Goal: Information Seeking & Learning: Learn about a topic

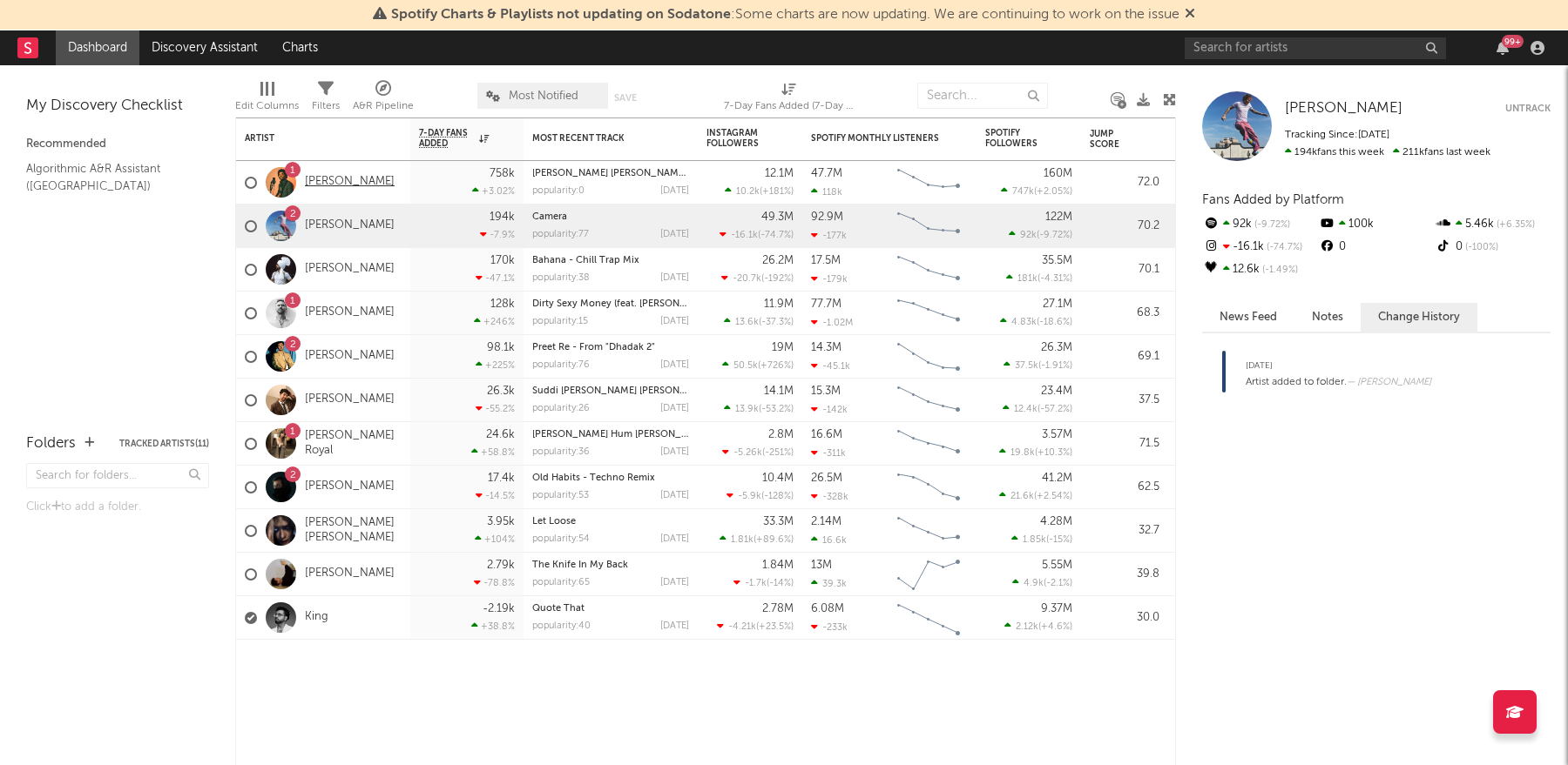
click at [340, 185] on link "[PERSON_NAME]" at bounding box center [350, 182] width 90 height 15
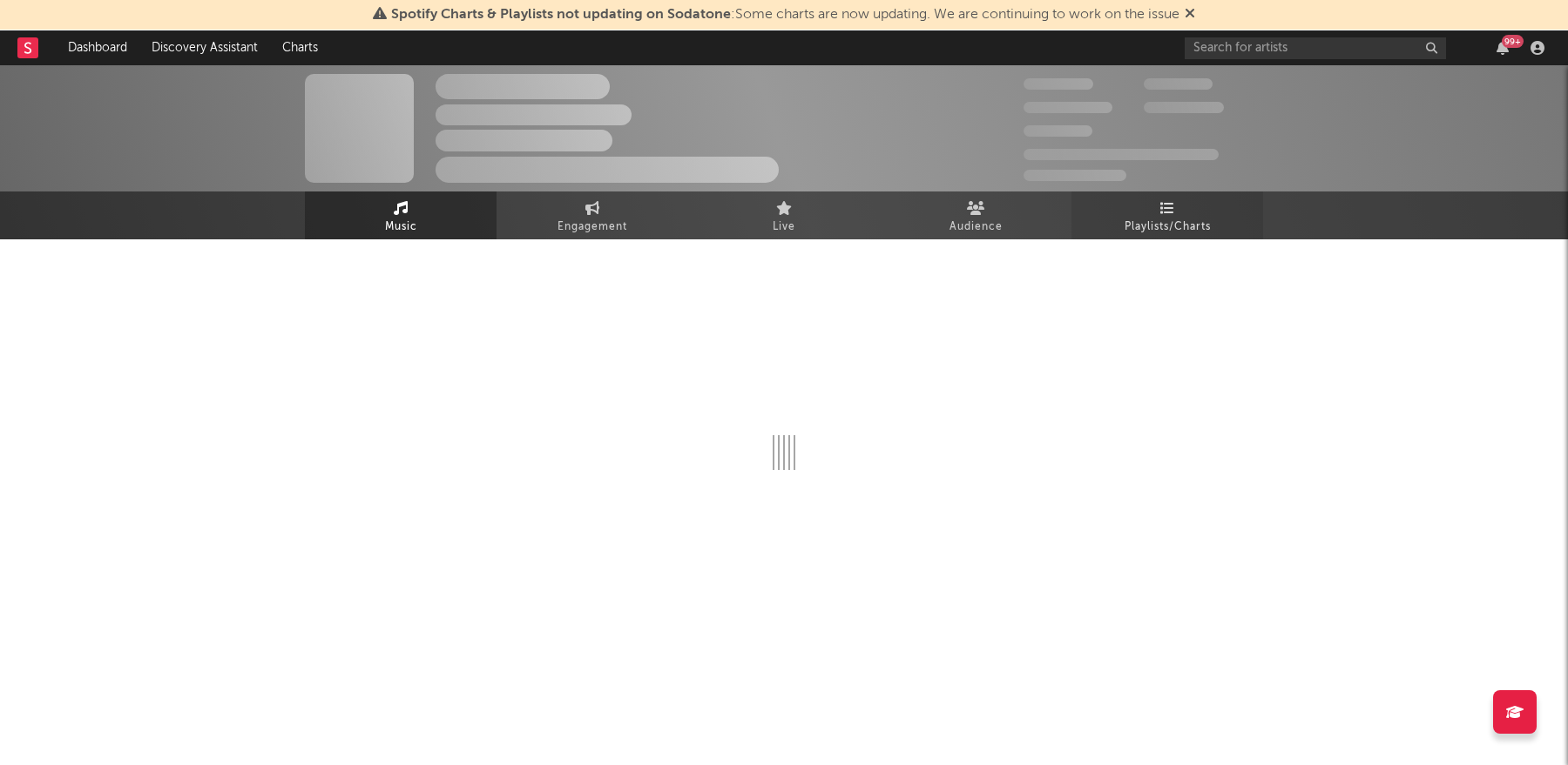
click at [1153, 231] on span "Playlists/Charts" at bounding box center [1168, 227] width 87 height 21
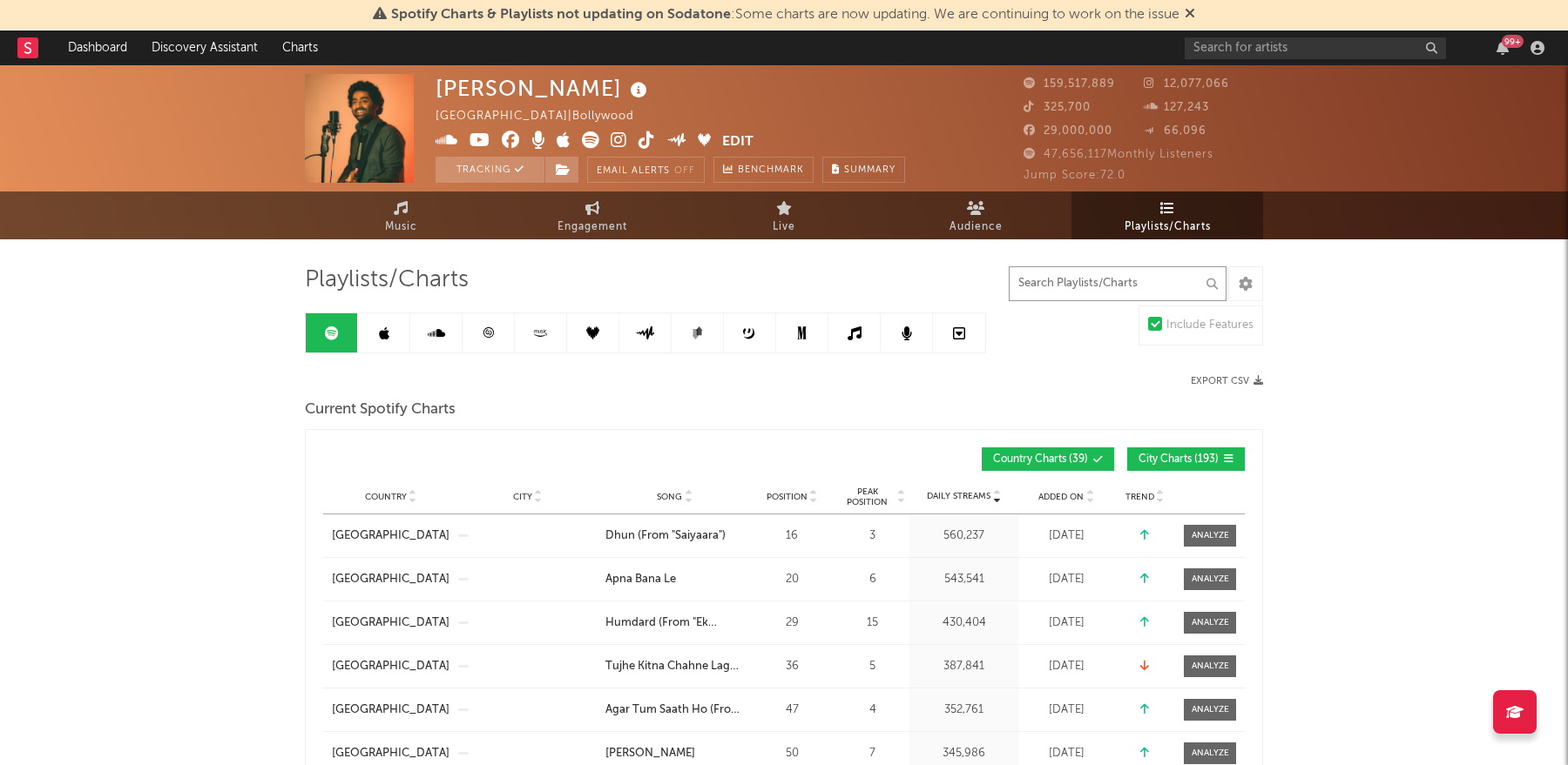
click at [1124, 280] on input "text" at bounding box center [1117, 284] width 217 height 34
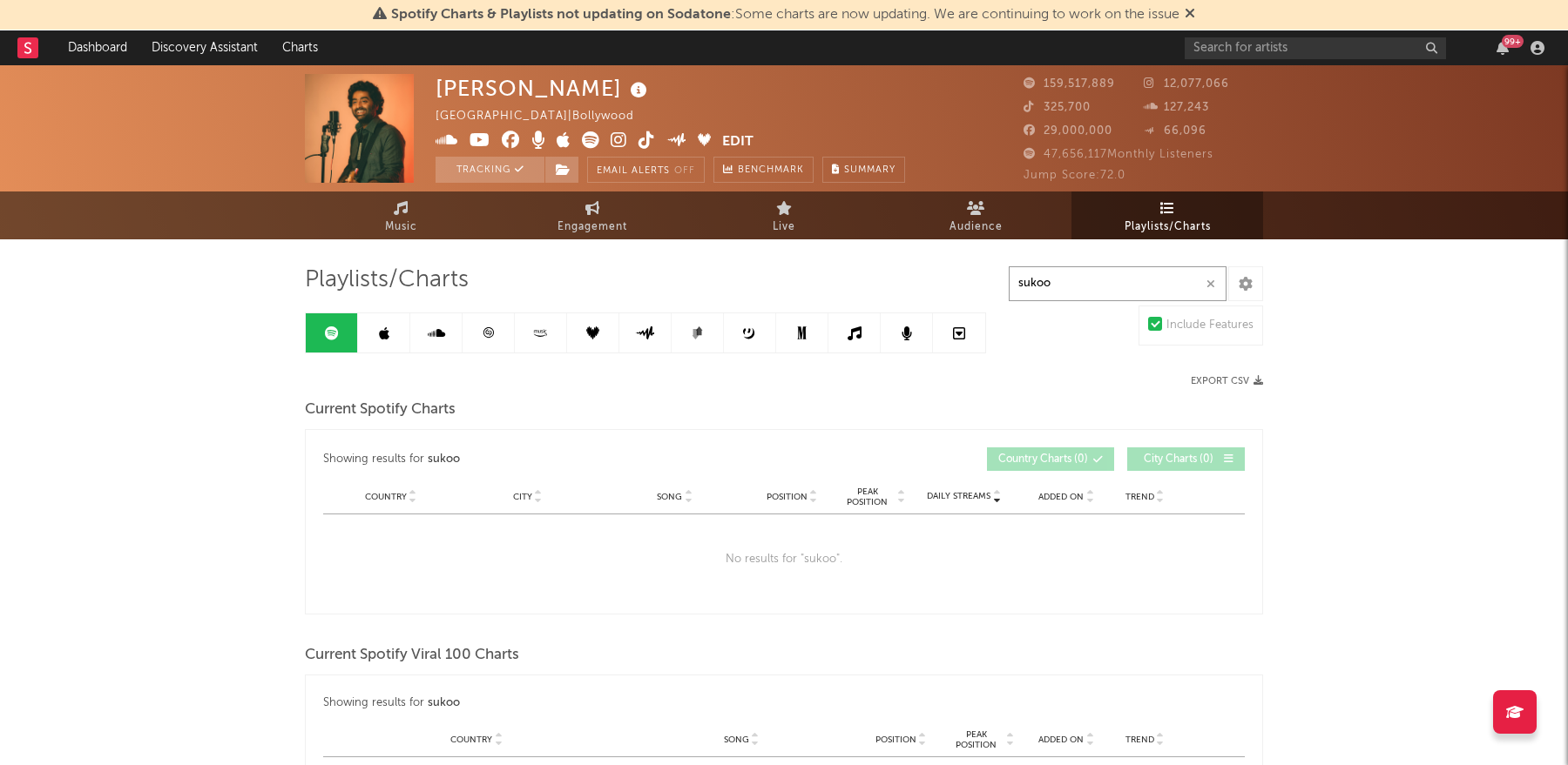
type input "sukoo"
click at [379, 336] on icon at bounding box center [384, 334] width 11 height 14
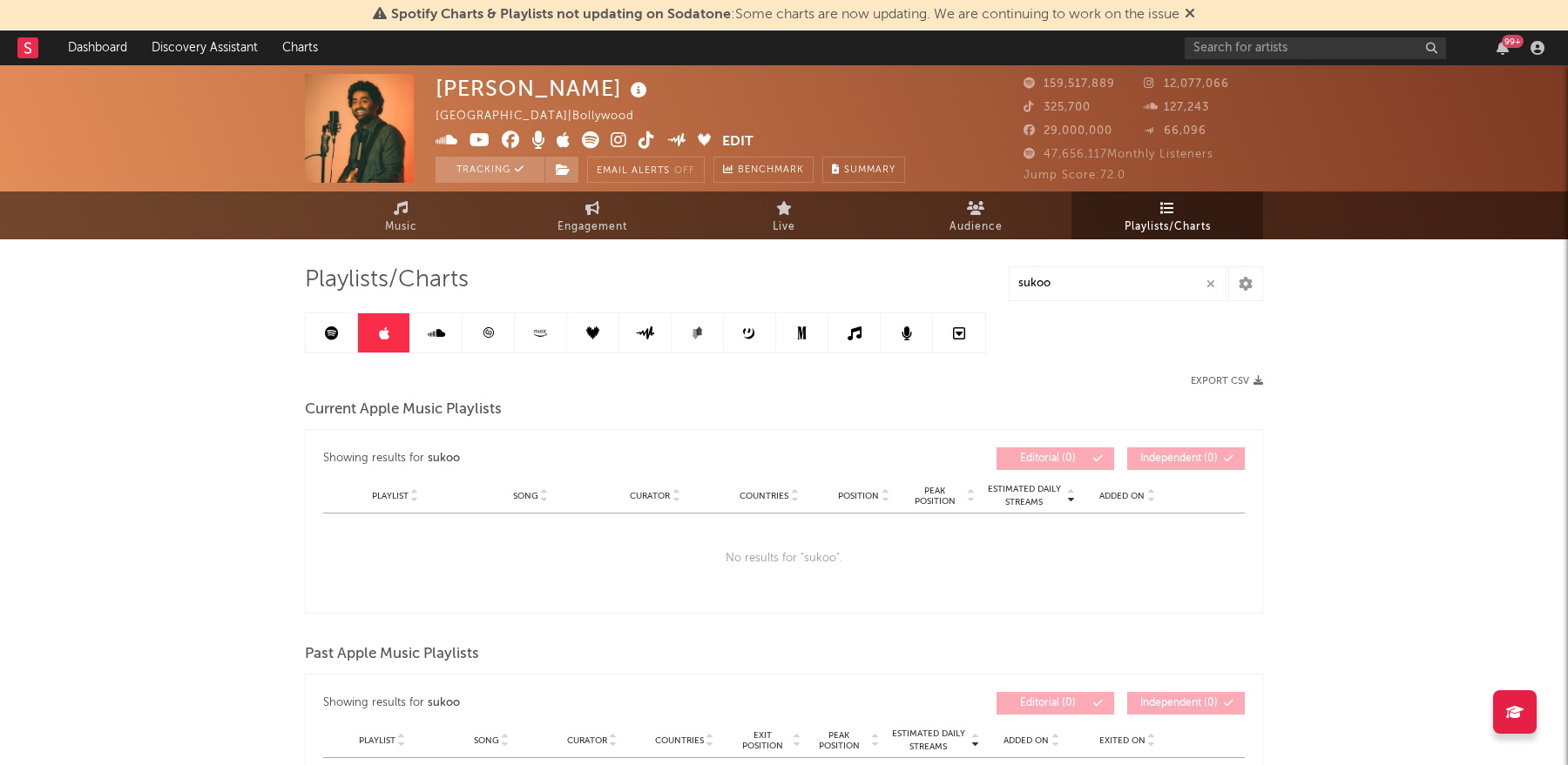
click at [424, 338] on link at bounding box center [436, 333] width 52 height 39
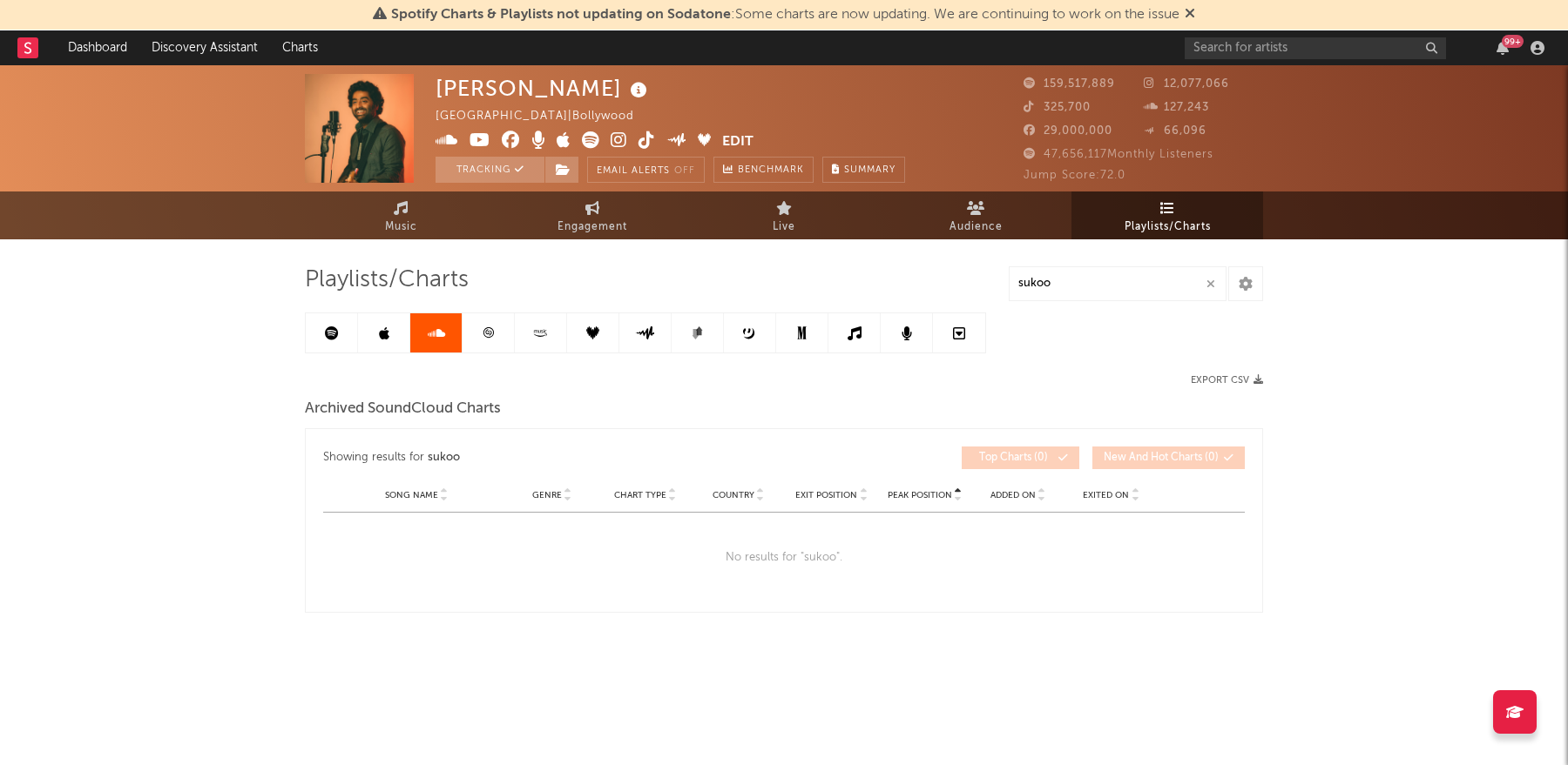
click at [506, 331] on link at bounding box center [488, 333] width 52 height 39
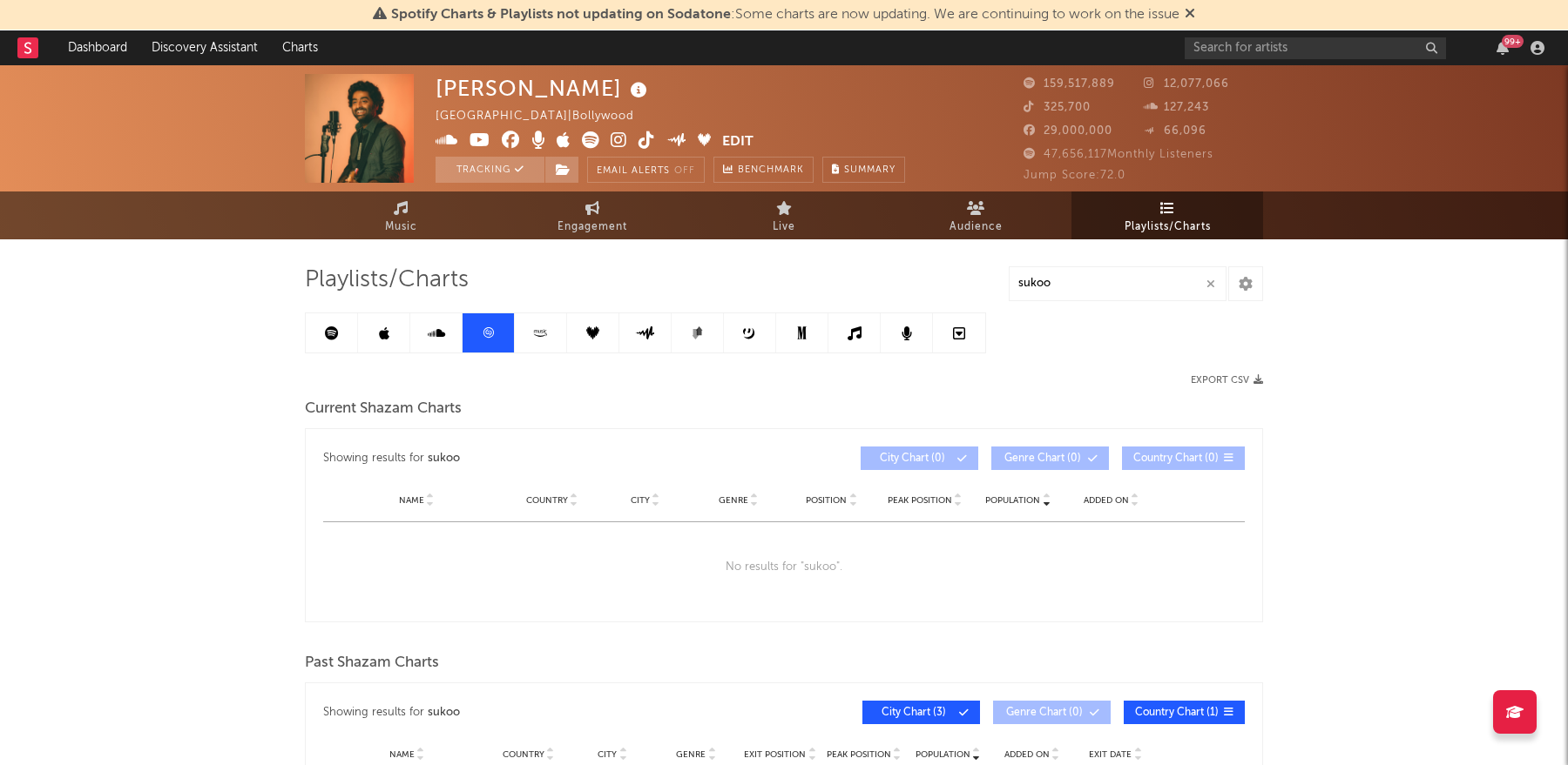
click at [552, 333] on link at bounding box center [540, 333] width 52 height 39
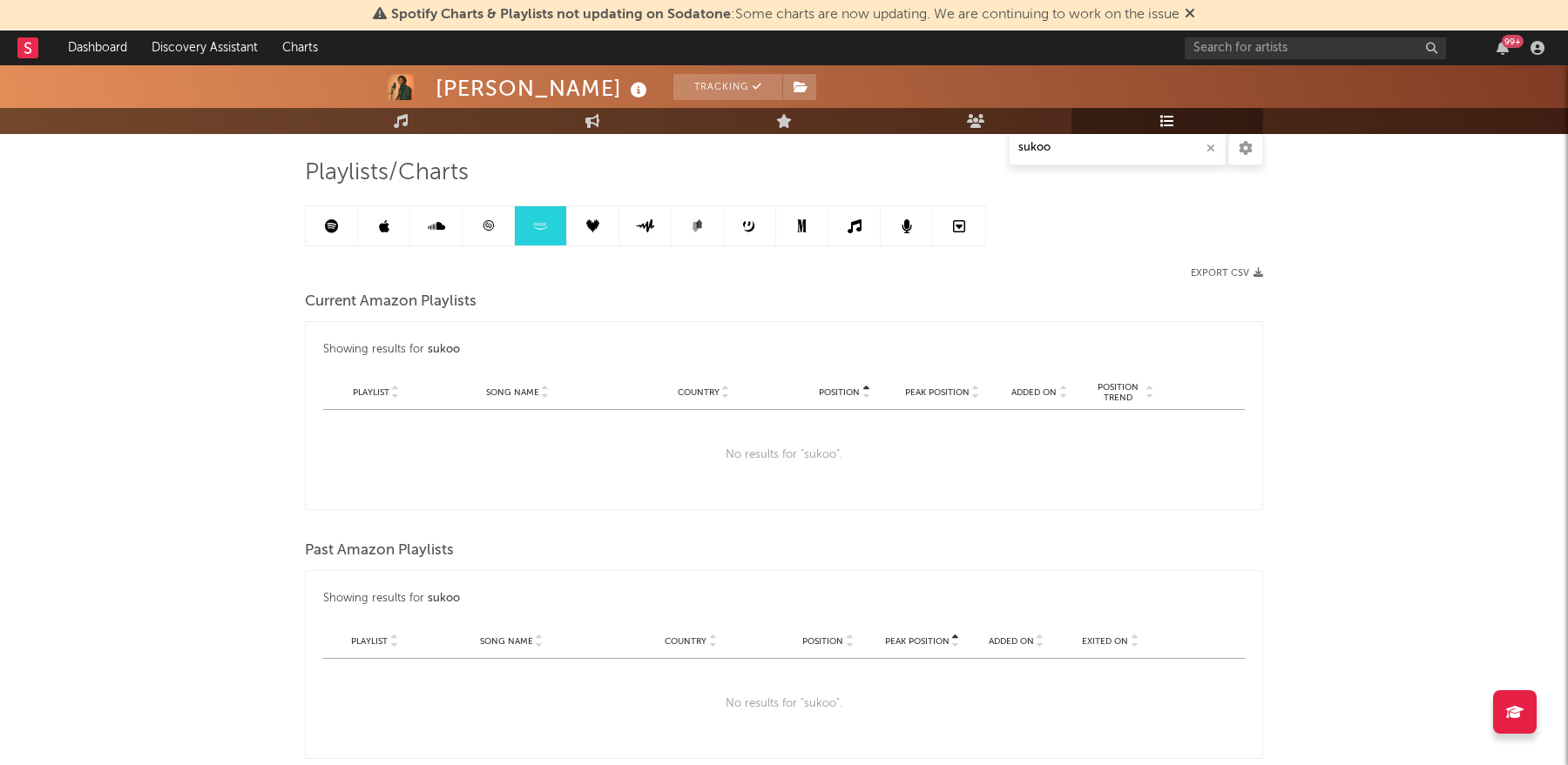
scroll to position [95, 0]
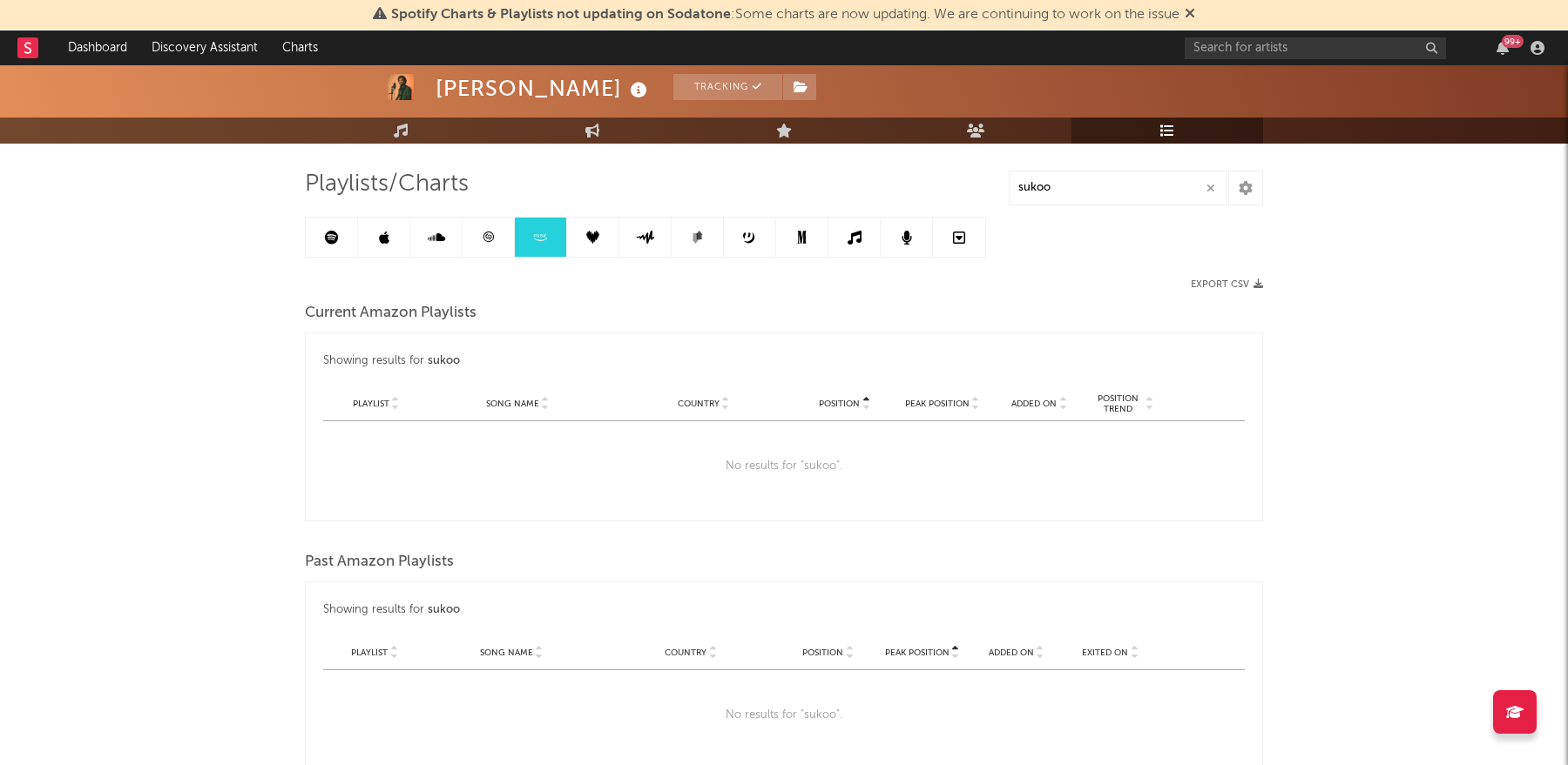
click at [594, 249] on link at bounding box center [593, 237] width 52 height 39
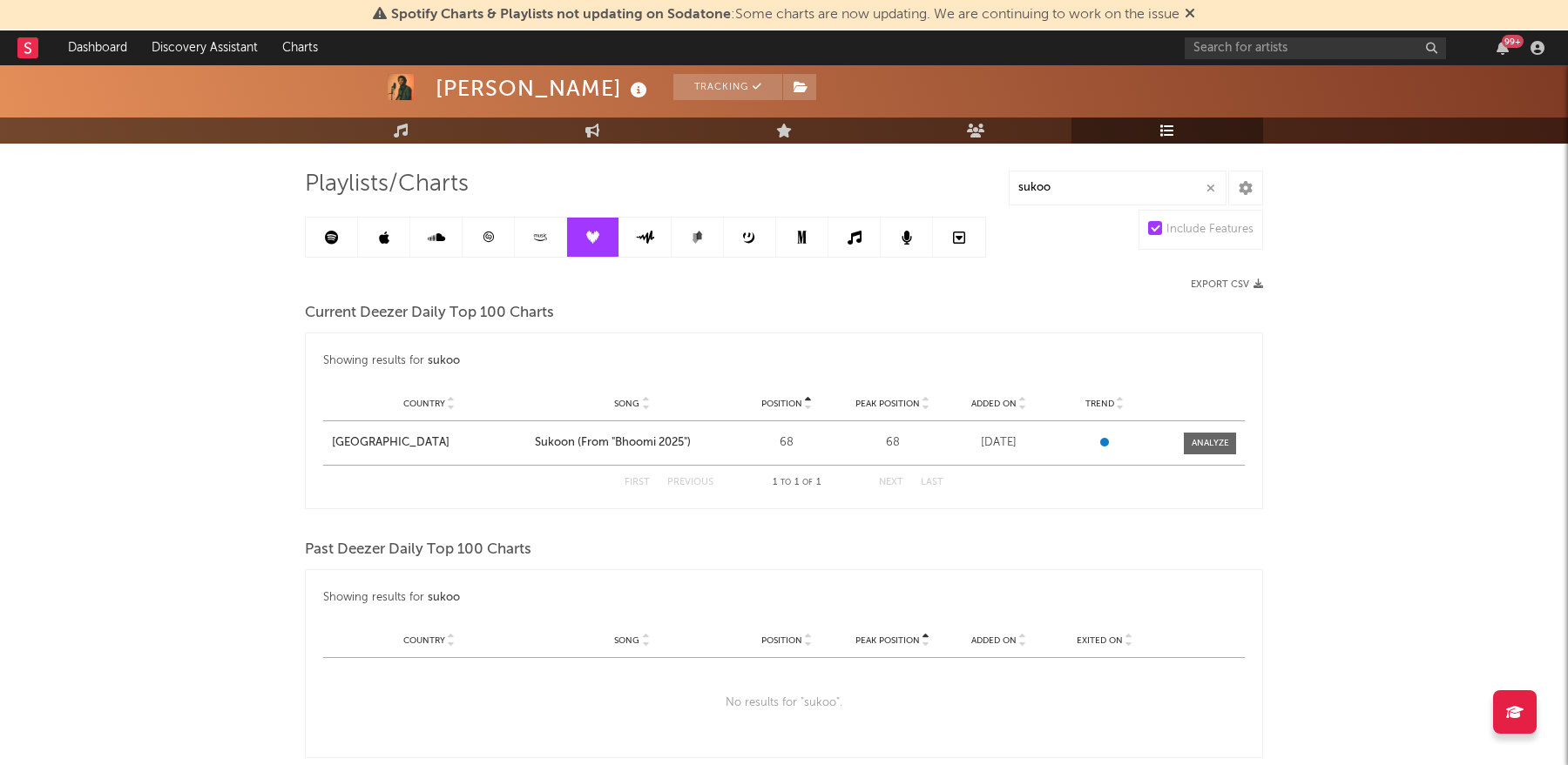
click at [668, 234] on link at bounding box center [645, 237] width 52 height 39
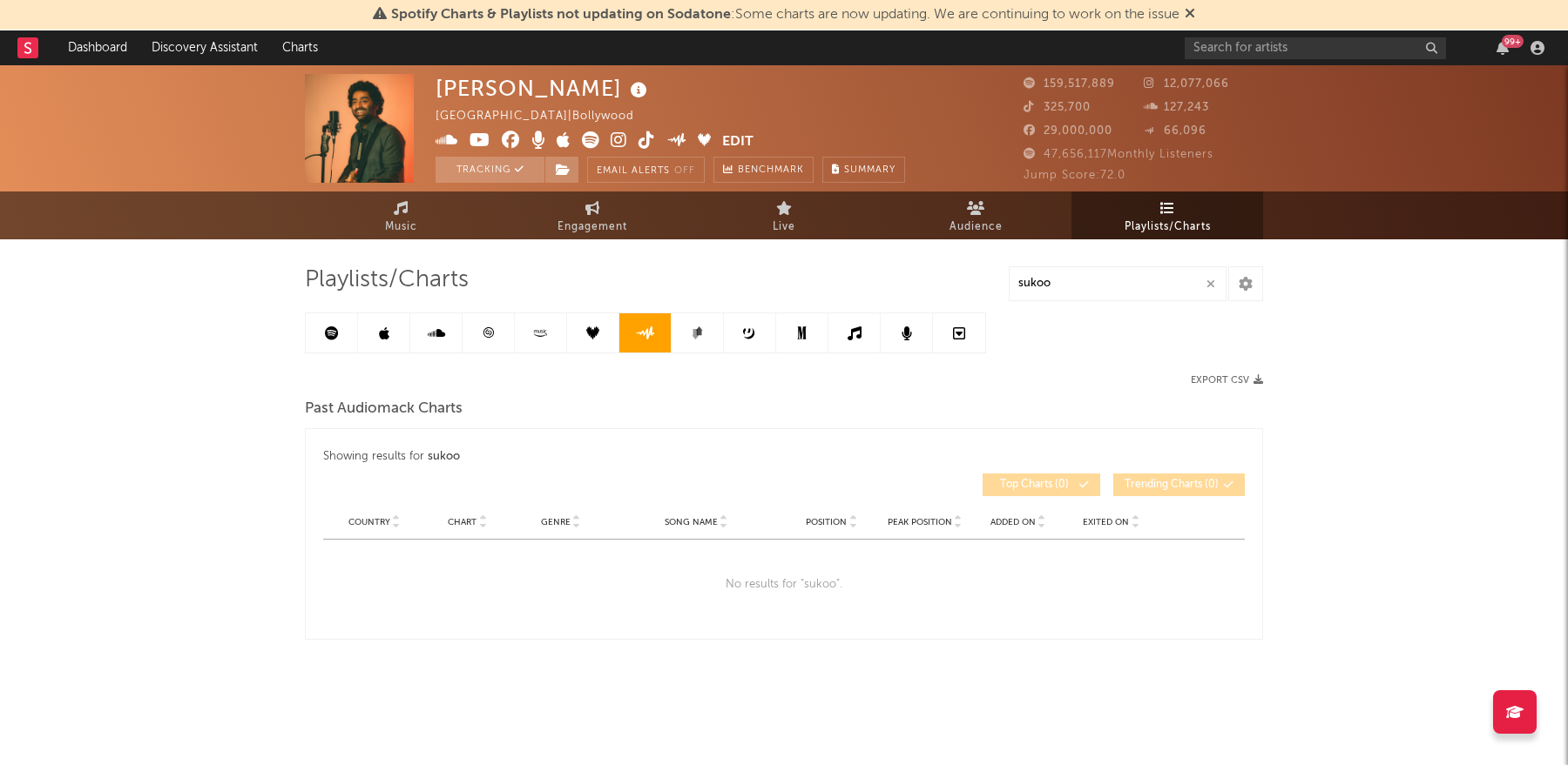
click at [582, 335] on link at bounding box center [593, 333] width 52 height 39
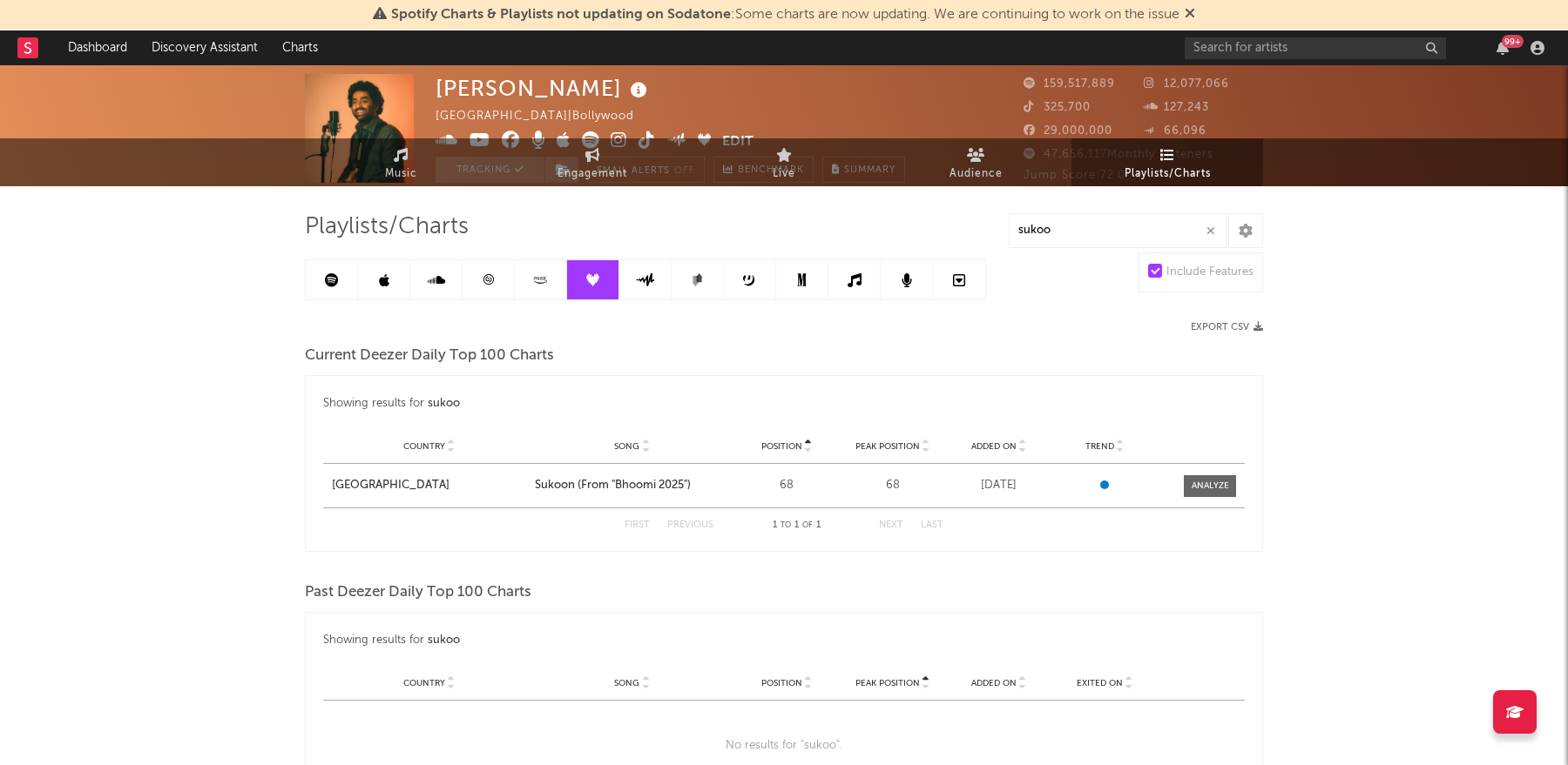
scroll to position [117, 0]
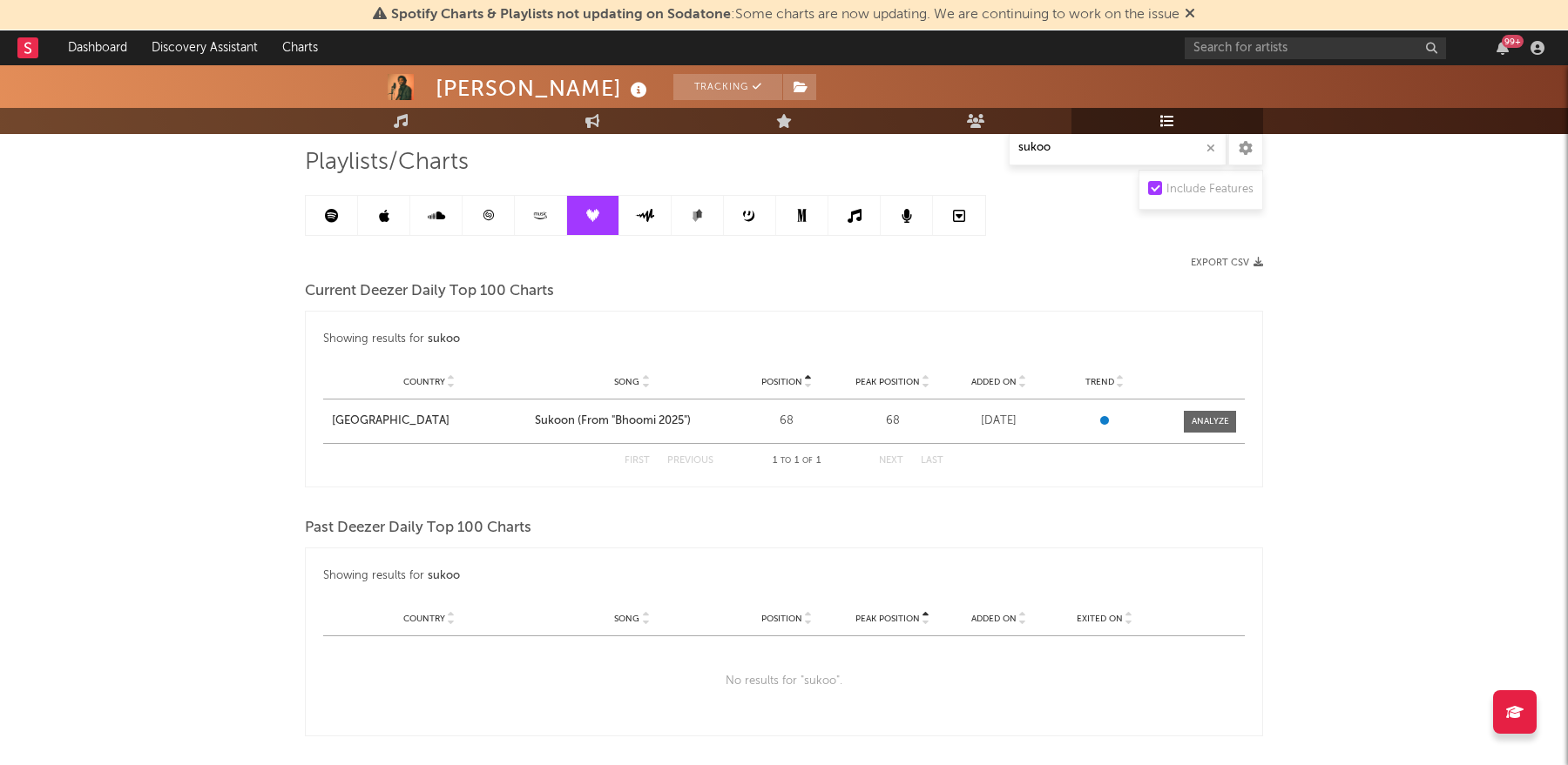
click at [653, 216] on icon at bounding box center [644, 216] width 20 height 13
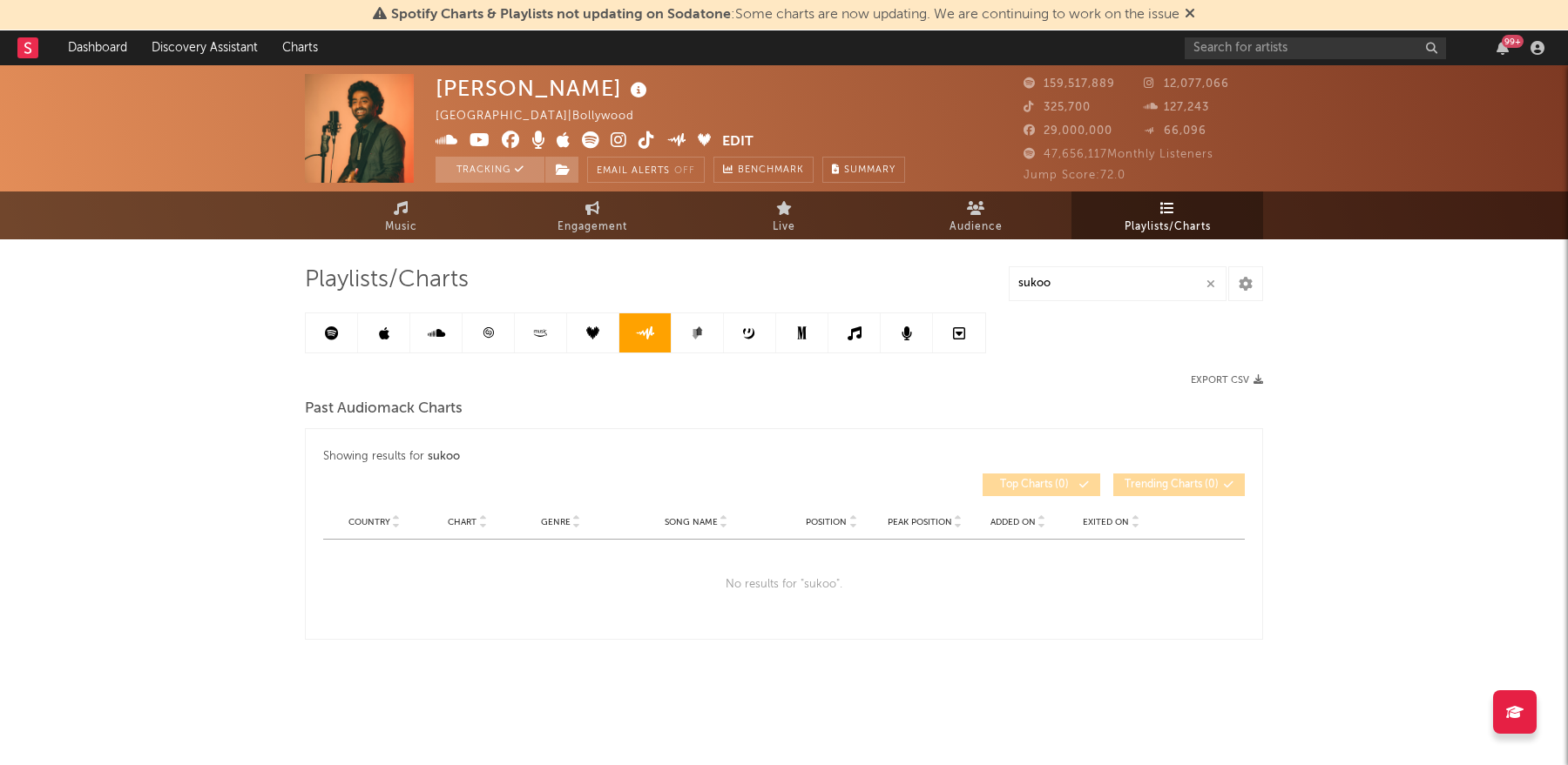
click at [697, 339] on link at bounding box center [697, 333] width 52 height 39
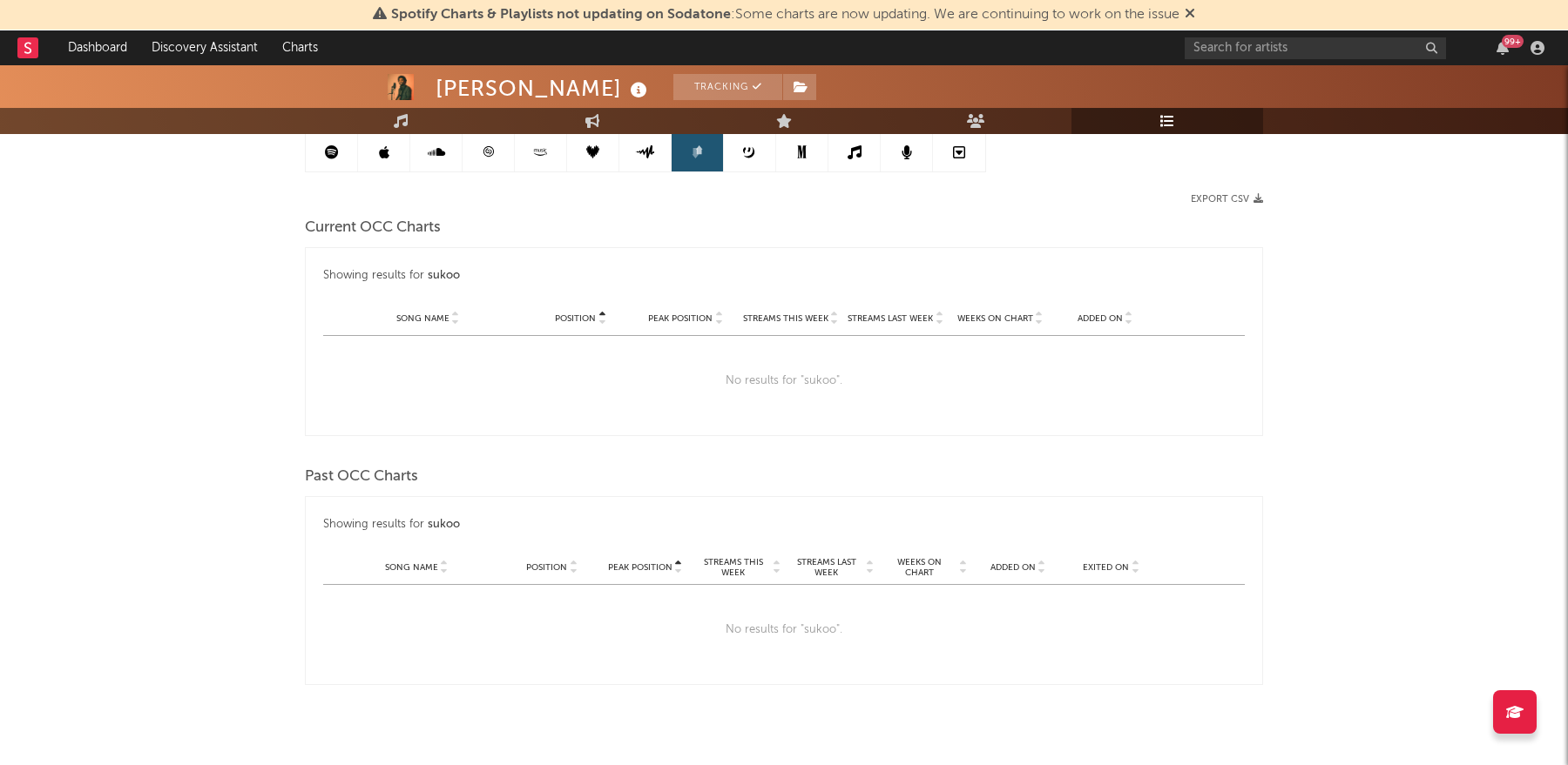
scroll to position [196, 0]
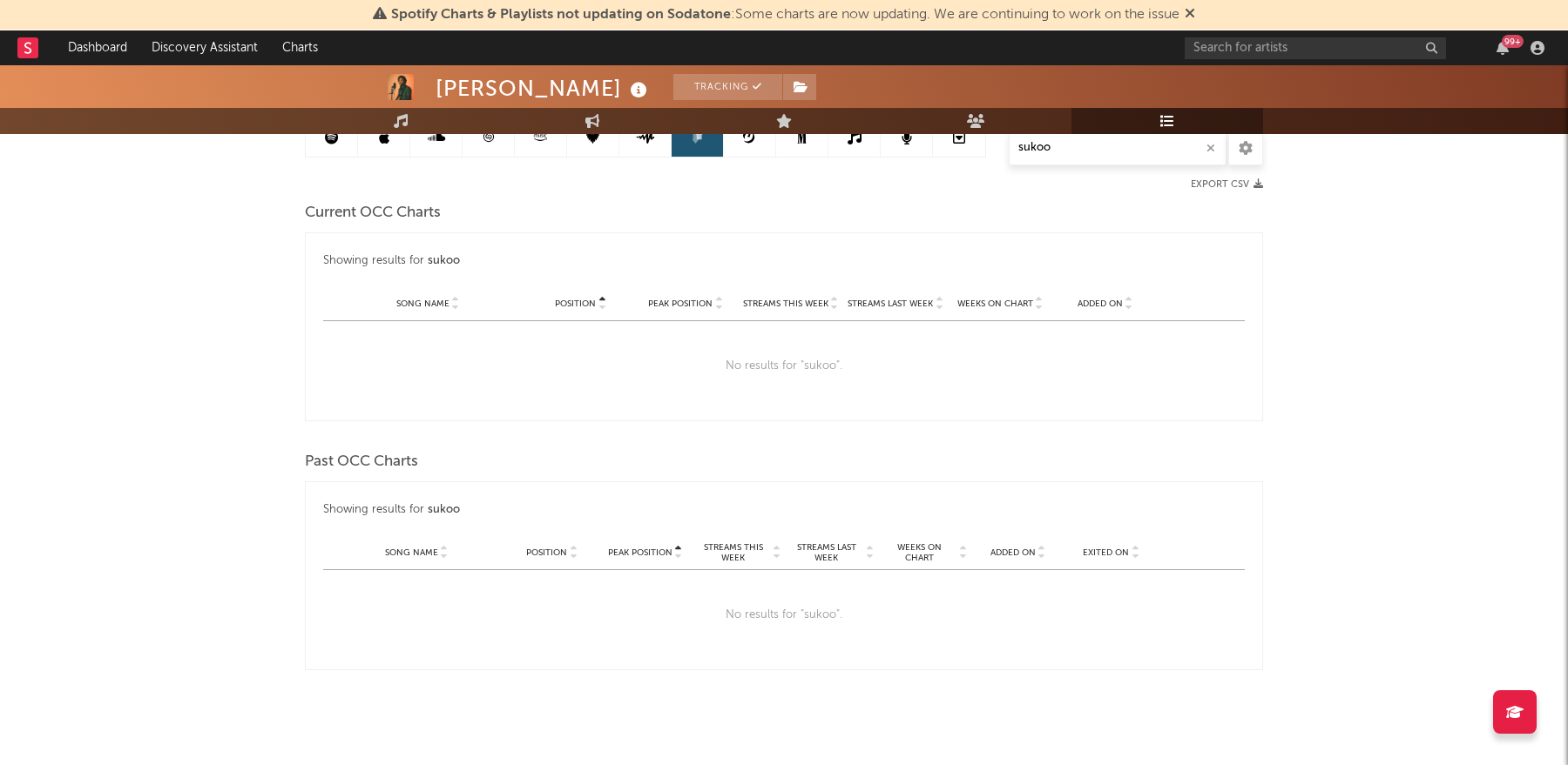
click at [752, 150] on link at bounding box center [750, 137] width 52 height 39
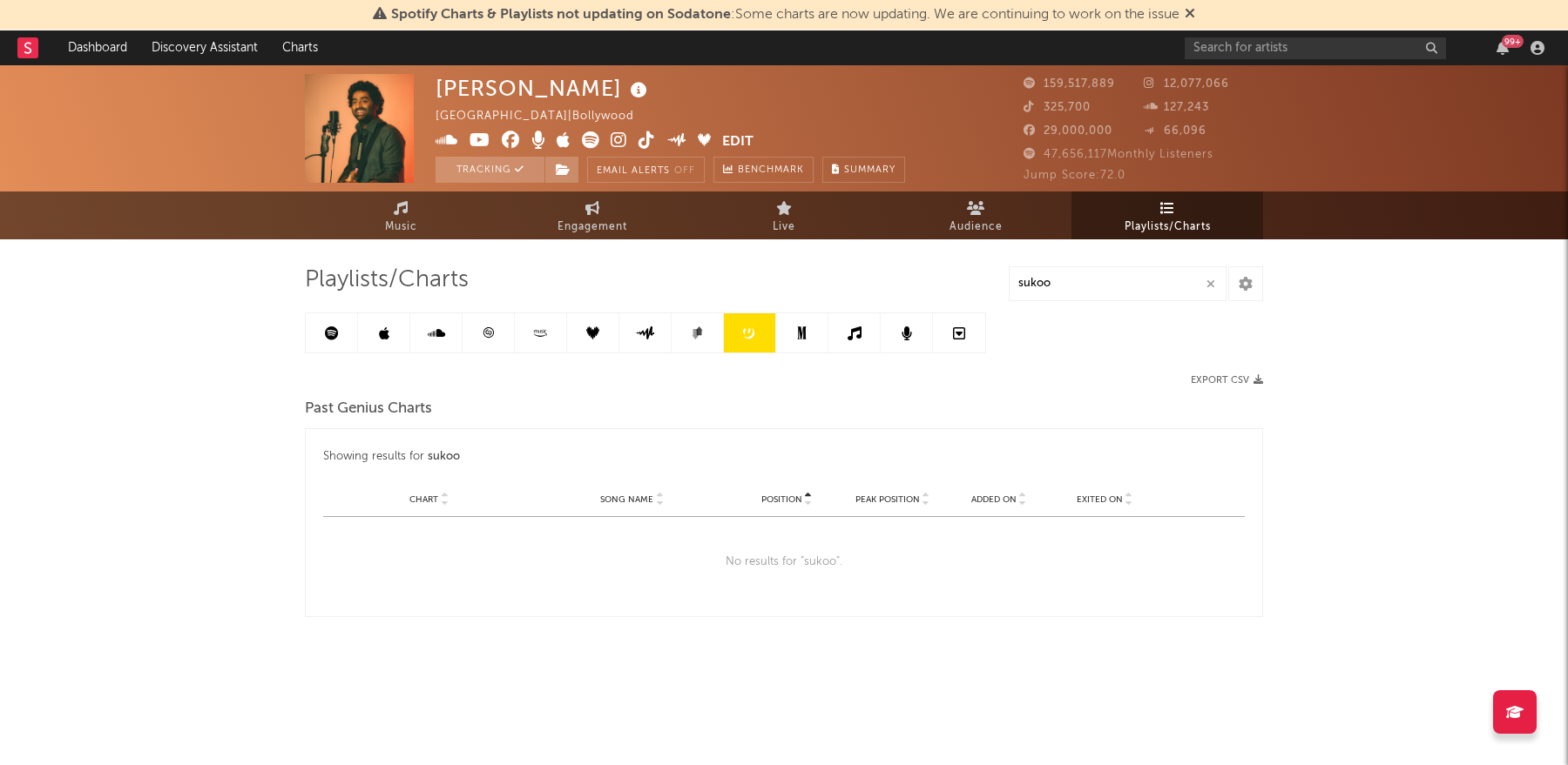
click at [803, 329] on icon at bounding box center [802, 333] width 9 height 13
click at [848, 340] on link at bounding box center [854, 333] width 52 height 39
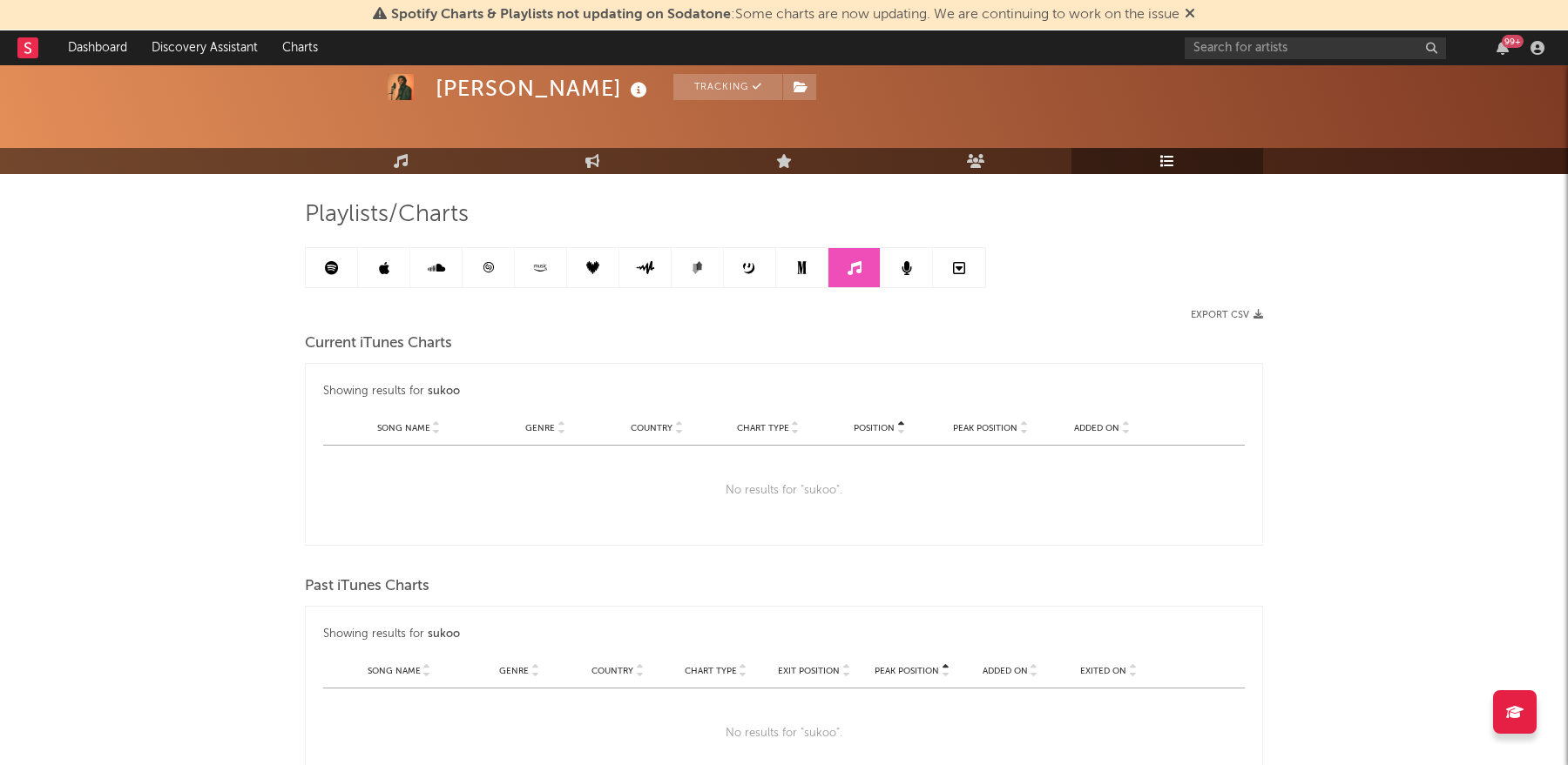
scroll to position [192, 0]
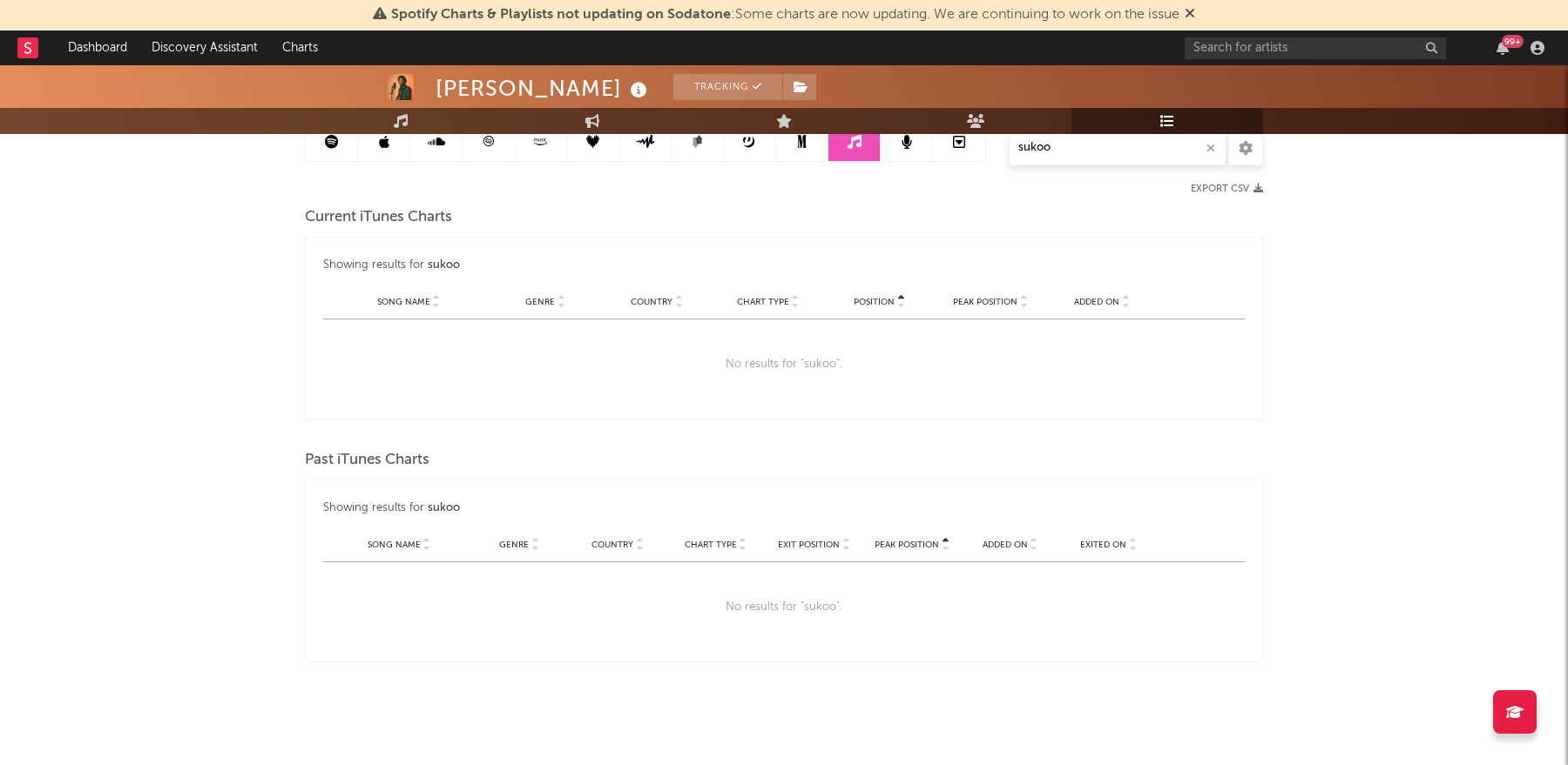
click at [907, 135] on icon at bounding box center [907, 142] width 11 height 14
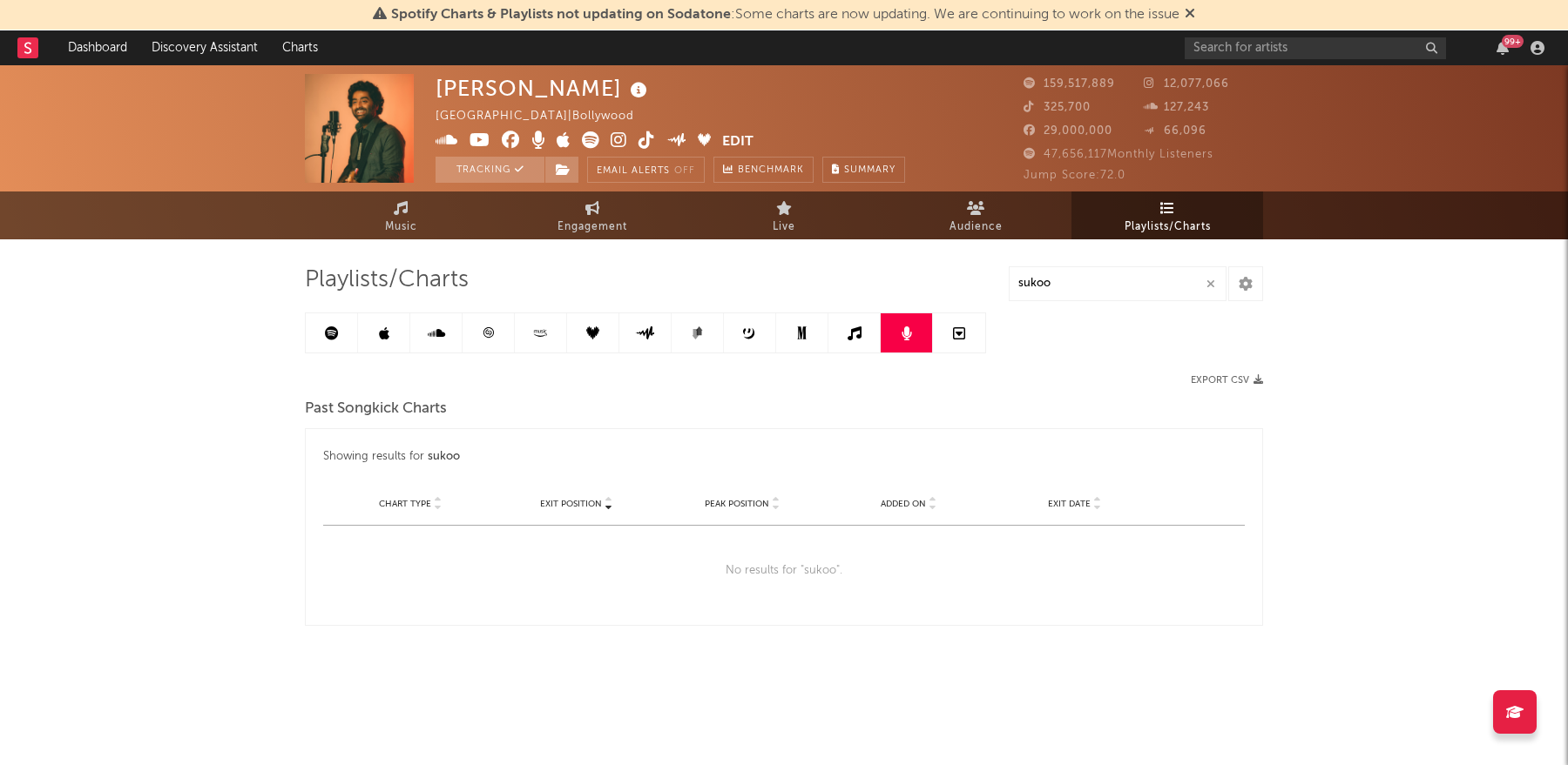
click at [960, 328] on icon at bounding box center [959, 334] width 12 height 14
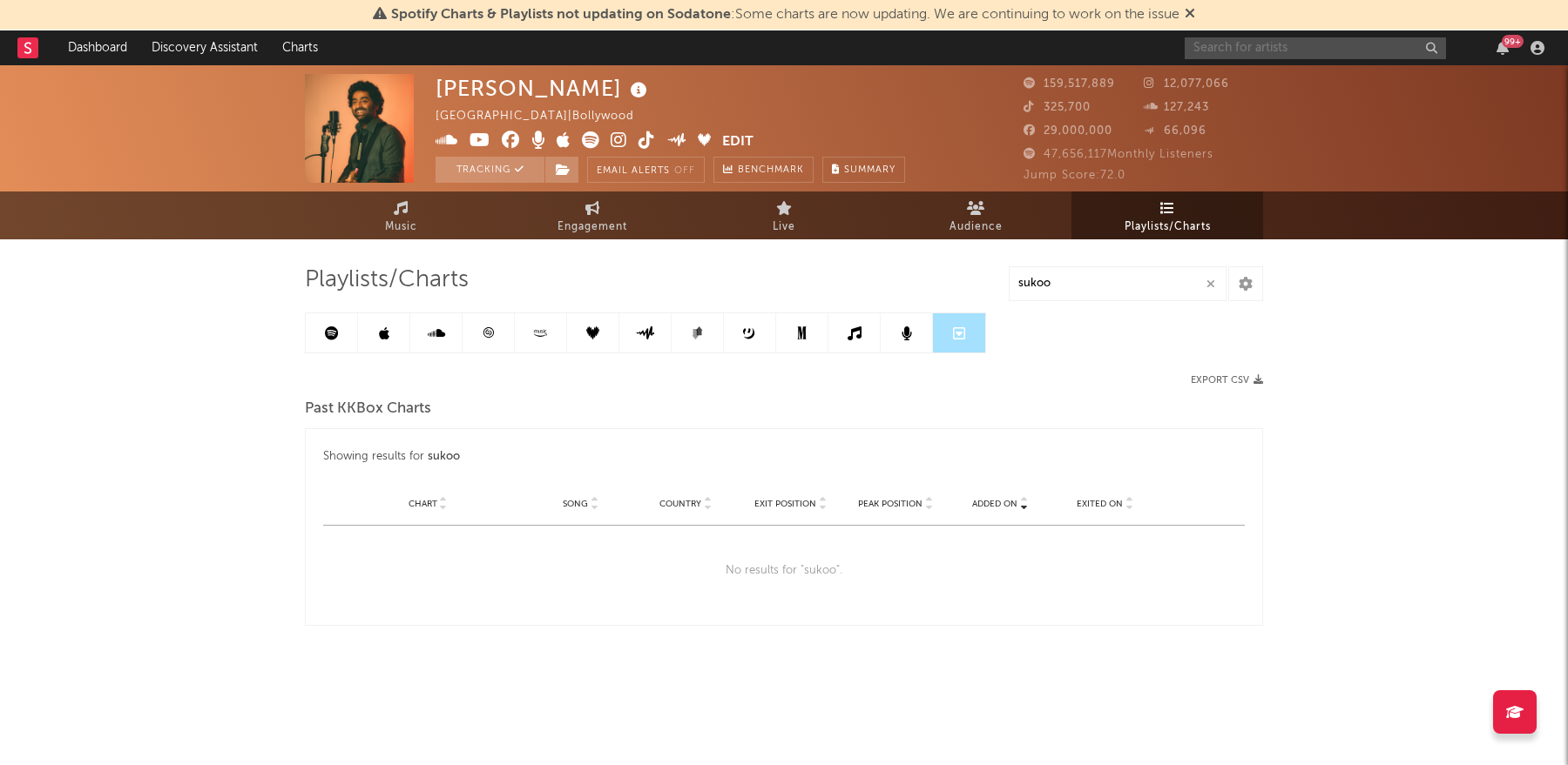
click at [1335, 49] on input "text" at bounding box center [1315, 48] width 262 height 22
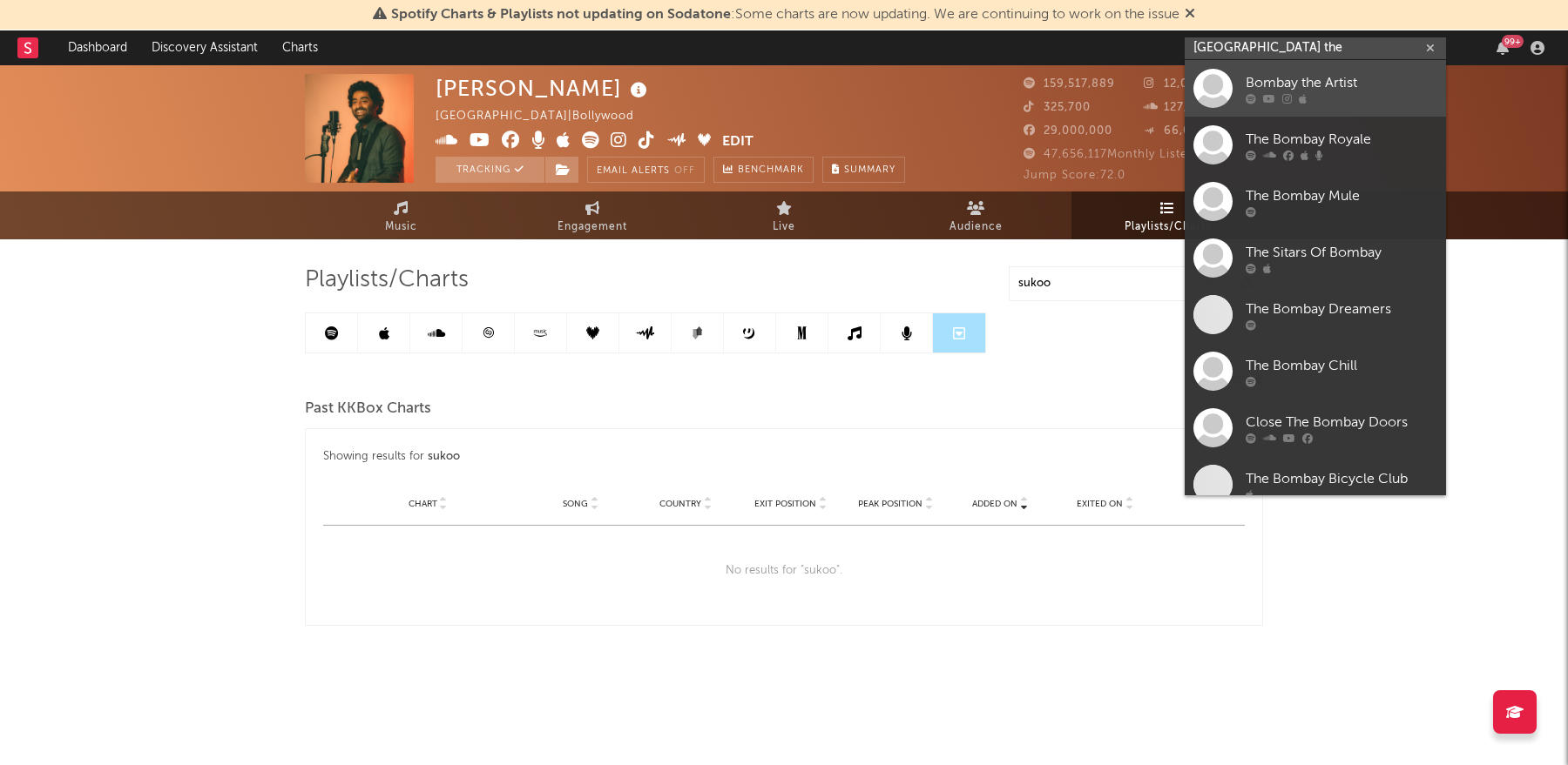
type input "[GEOGRAPHIC_DATA] the"
click at [1343, 93] on div at bounding box center [1341, 98] width 192 height 11
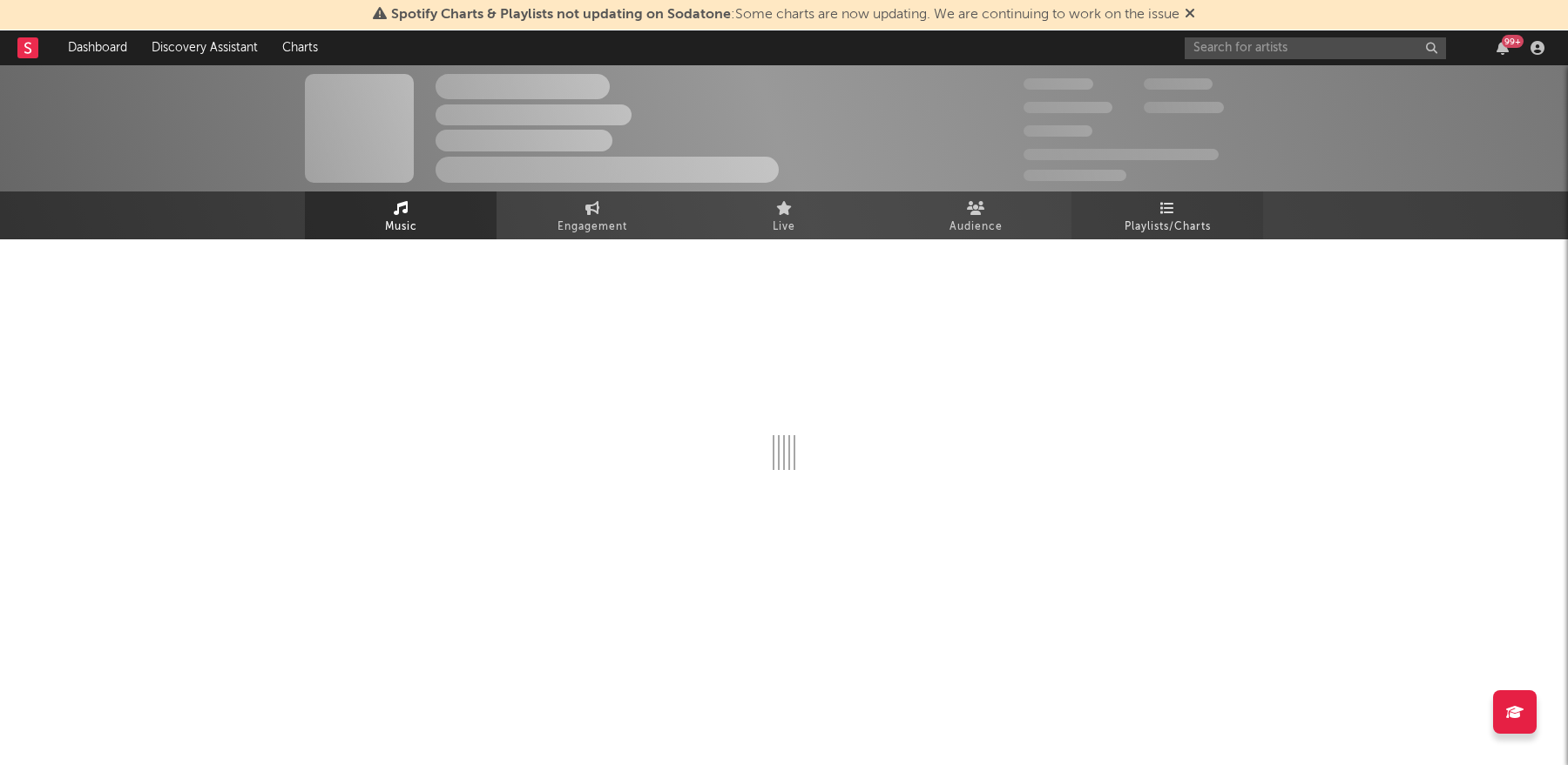
click at [1198, 209] on link "Playlists/Charts" at bounding box center [1167, 216] width 192 height 48
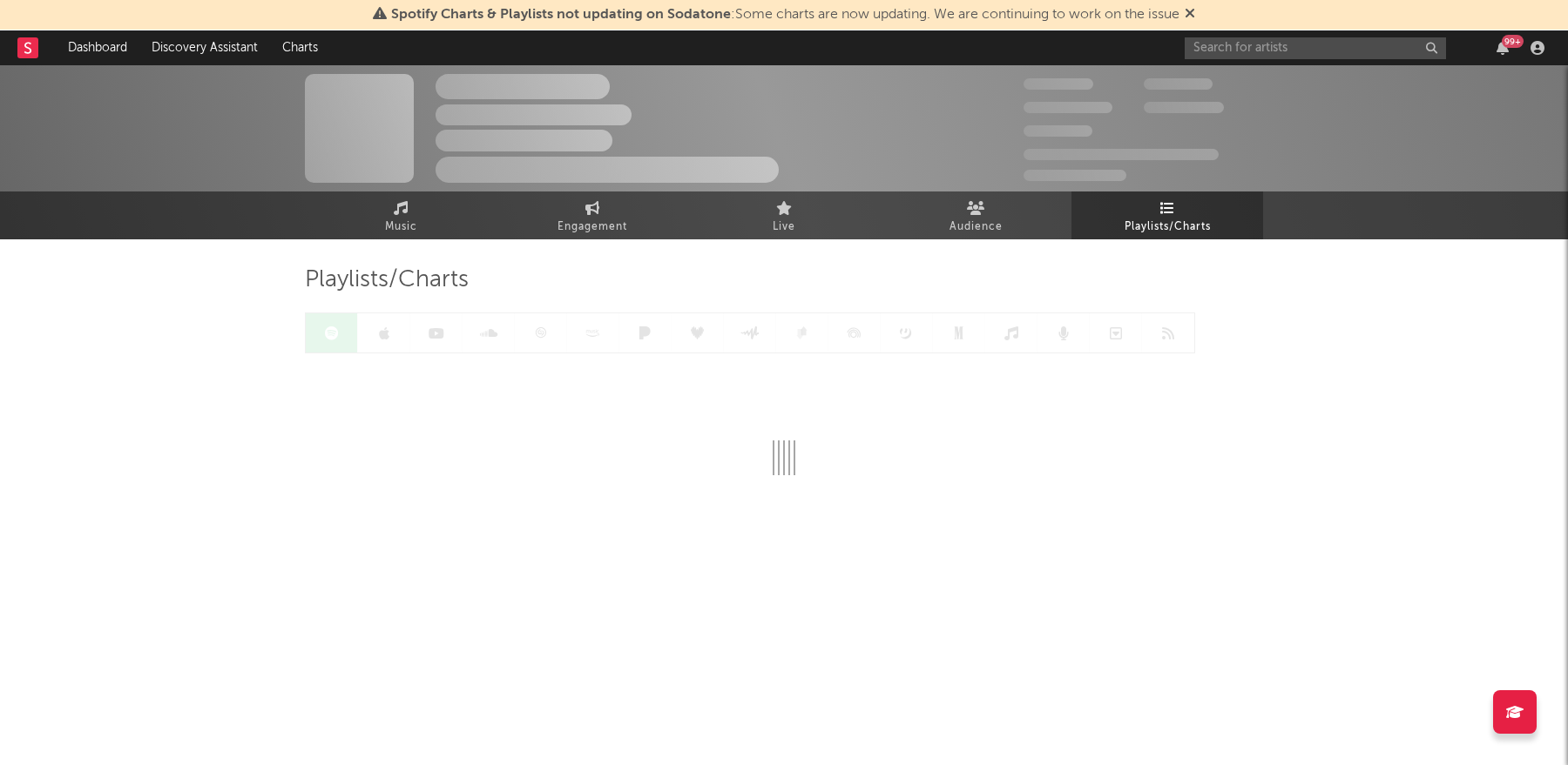
click at [1198, 209] on link "Playlists/Charts" at bounding box center [1167, 216] width 192 height 48
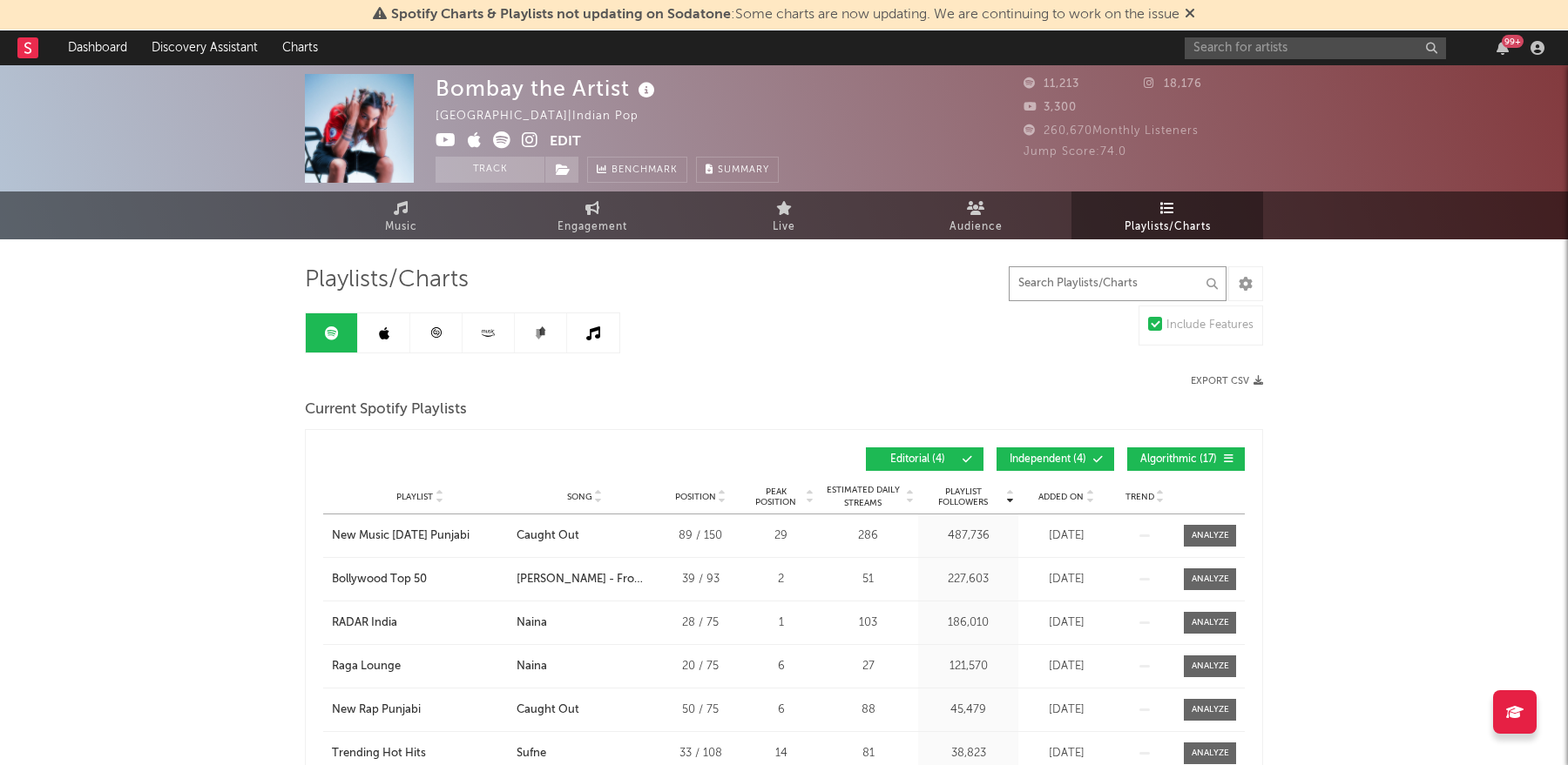
click at [1075, 278] on input "text" at bounding box center [1117, 284] width 217 height 34
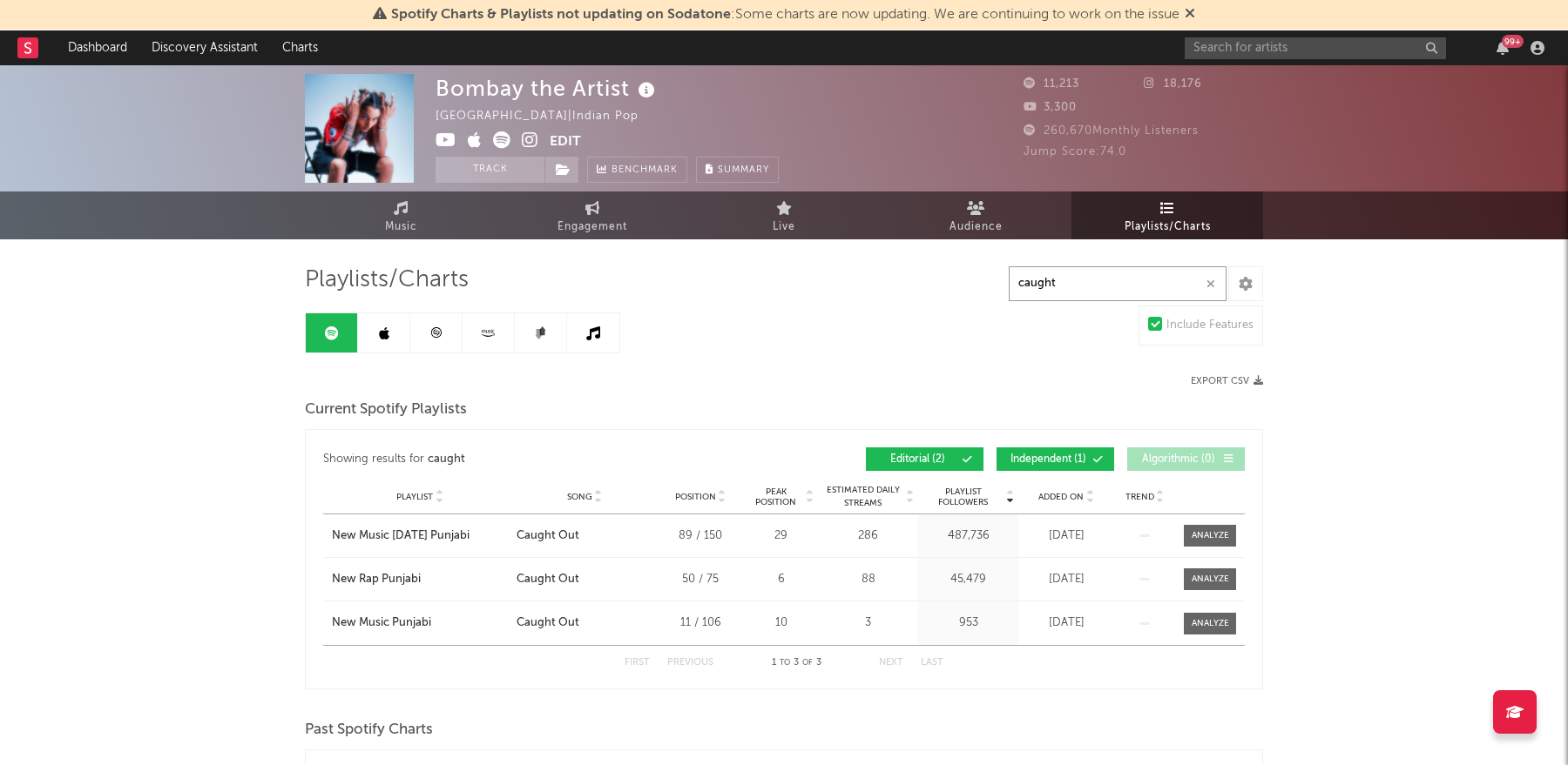
type input "caught"
click at [379, 329] on icon at bounding box center [384, 334] width 11 height 14
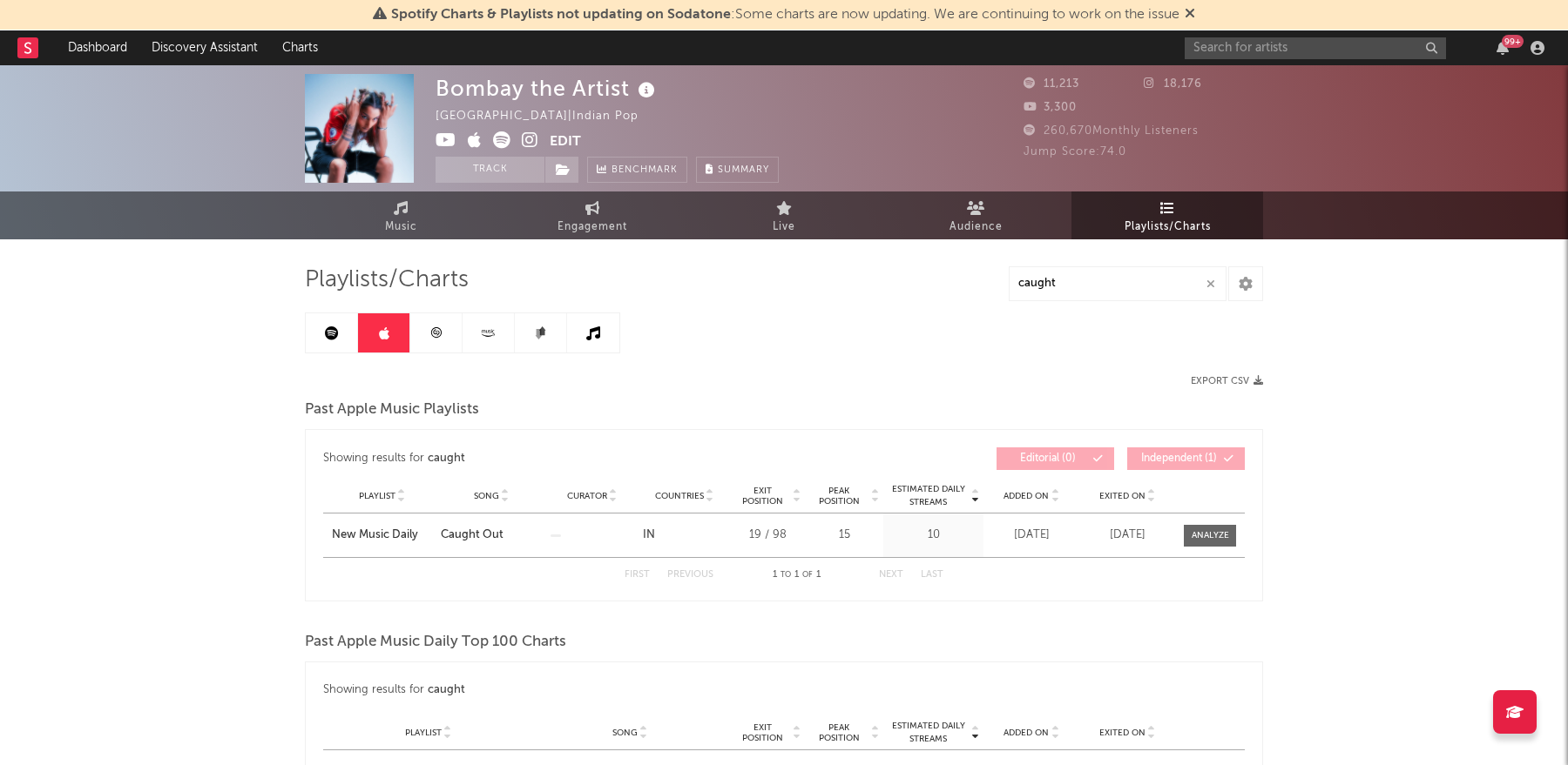
click at [431, 349] on link at bounding box center [436, 333] width 52 height 39
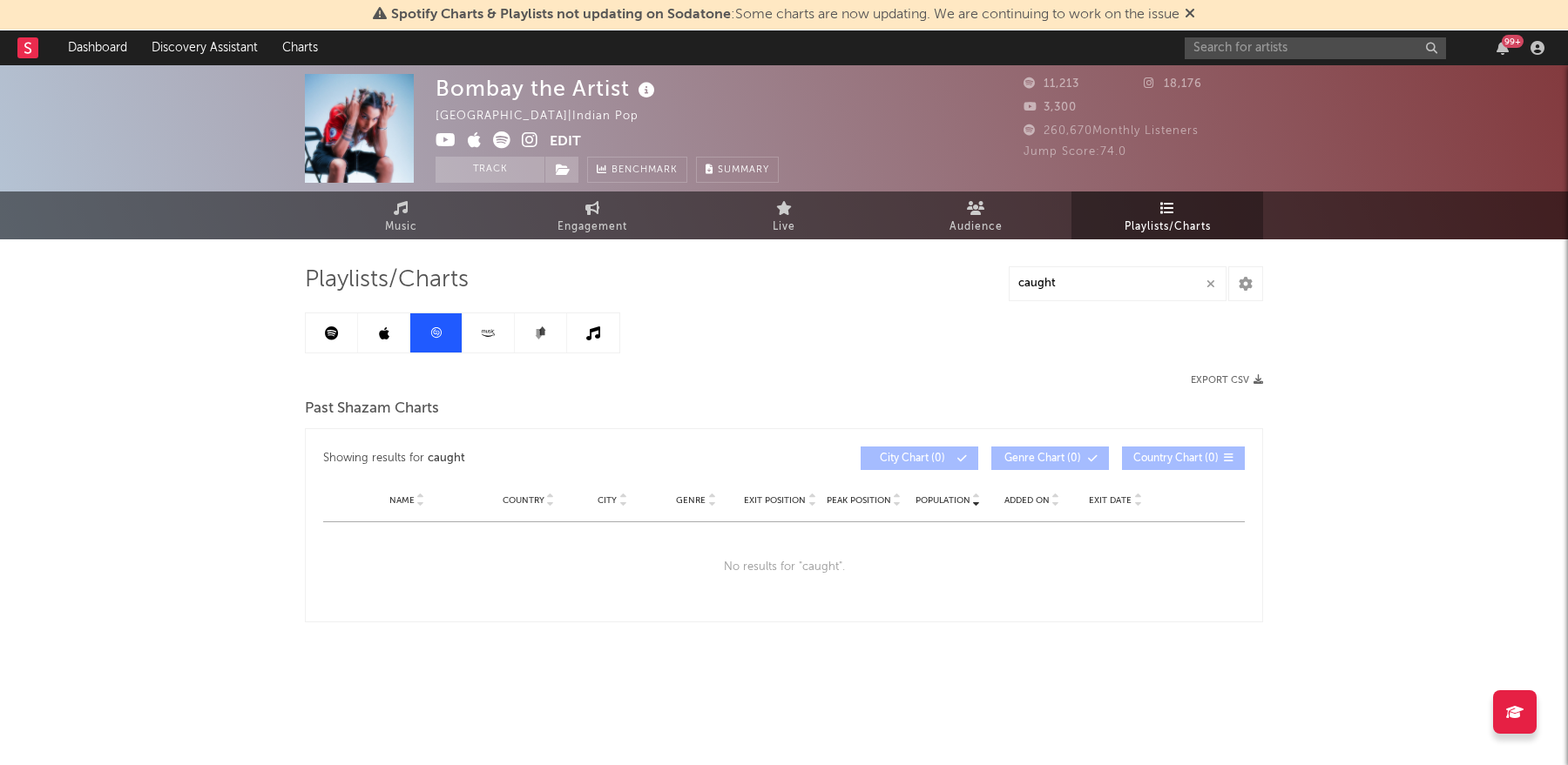
click at [476, 324] on link at bounding box center [488, 333] width 52 height 39
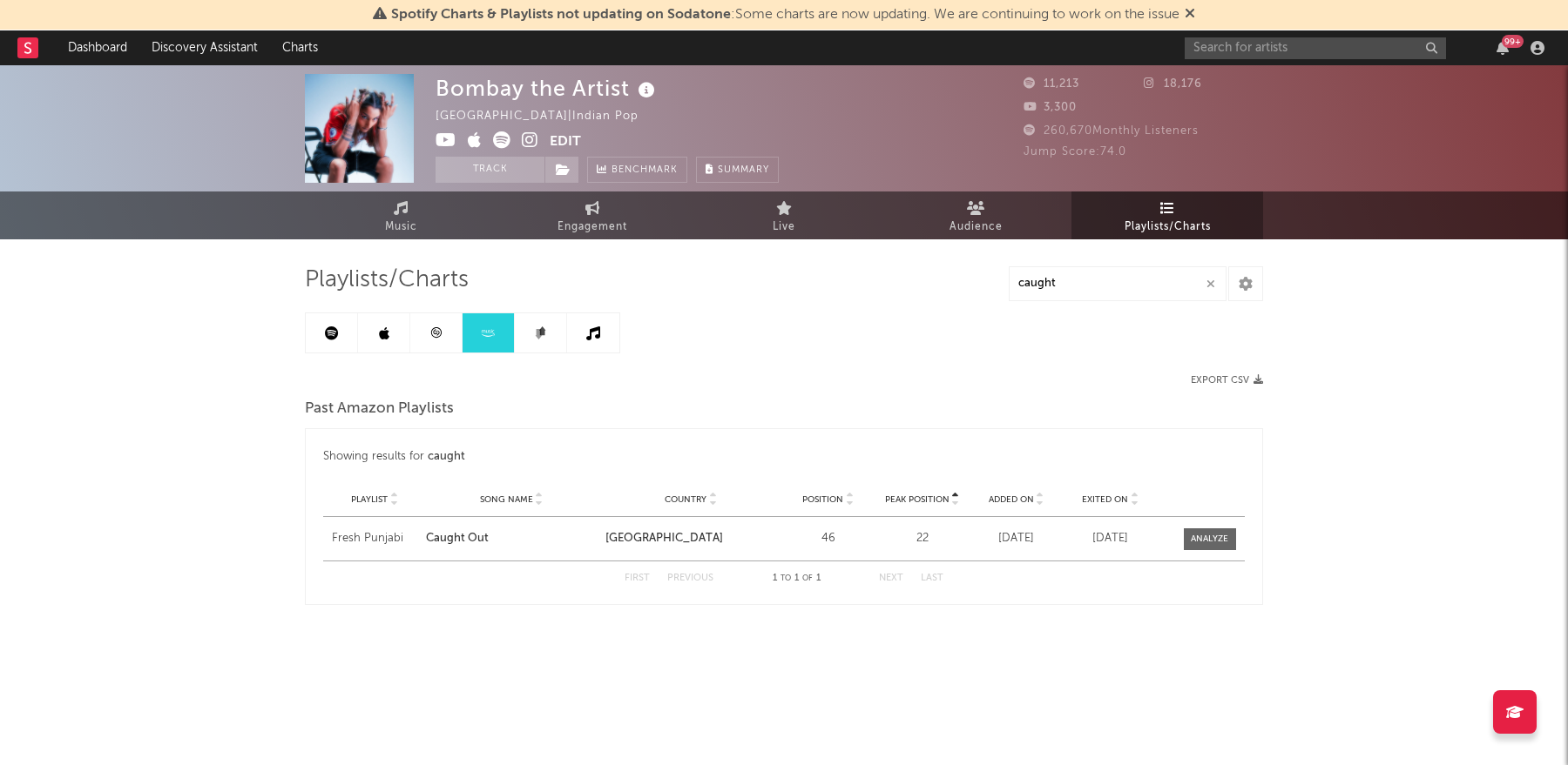
click at [531, 337] on link at bounding box center [540, 333] width 52 height 39
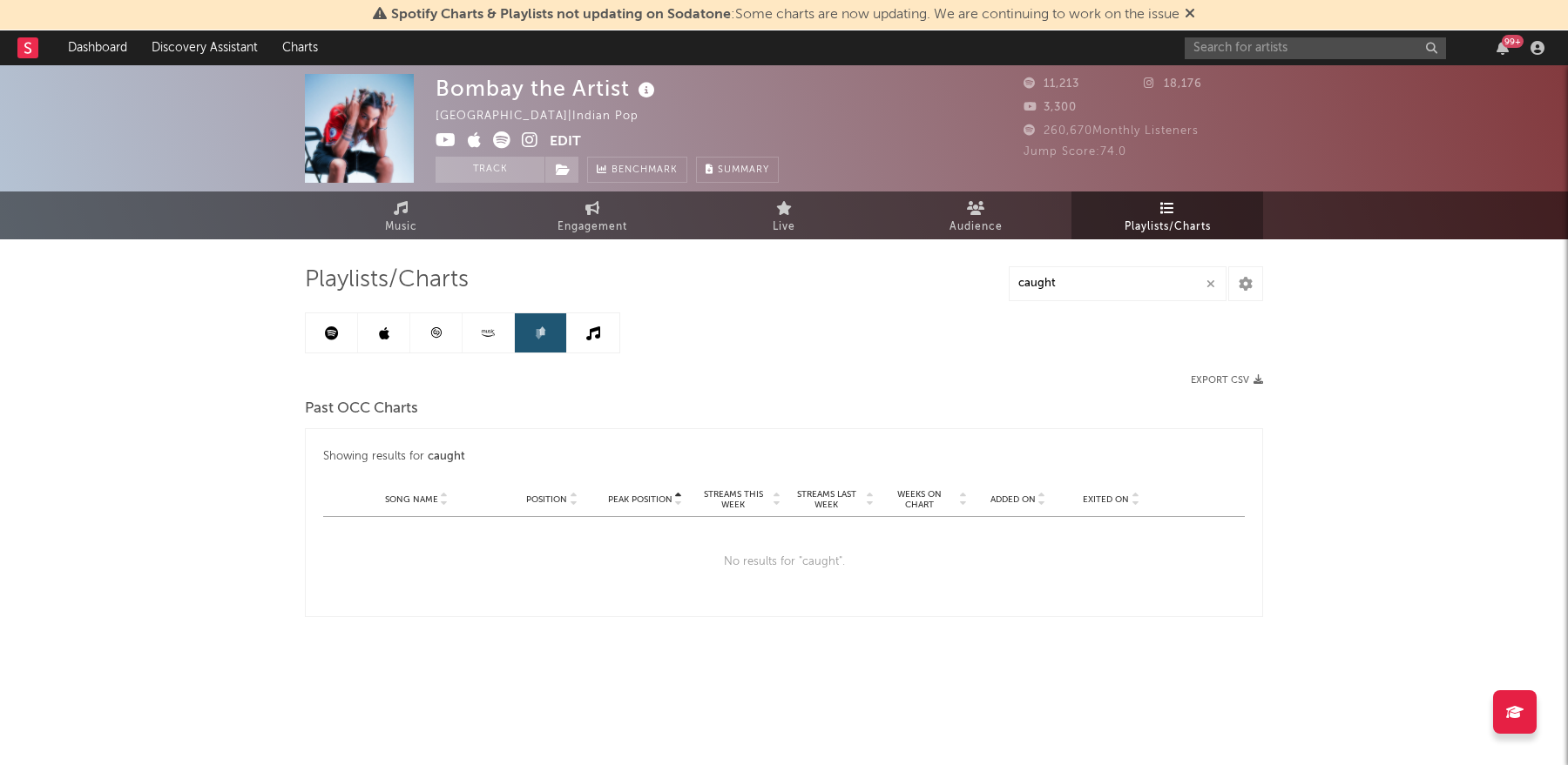
click at [578, 329] on link at bounding box center [593, 333] width 52 height 39
